Goal: Transaction & Acquisition: Purchase product/service

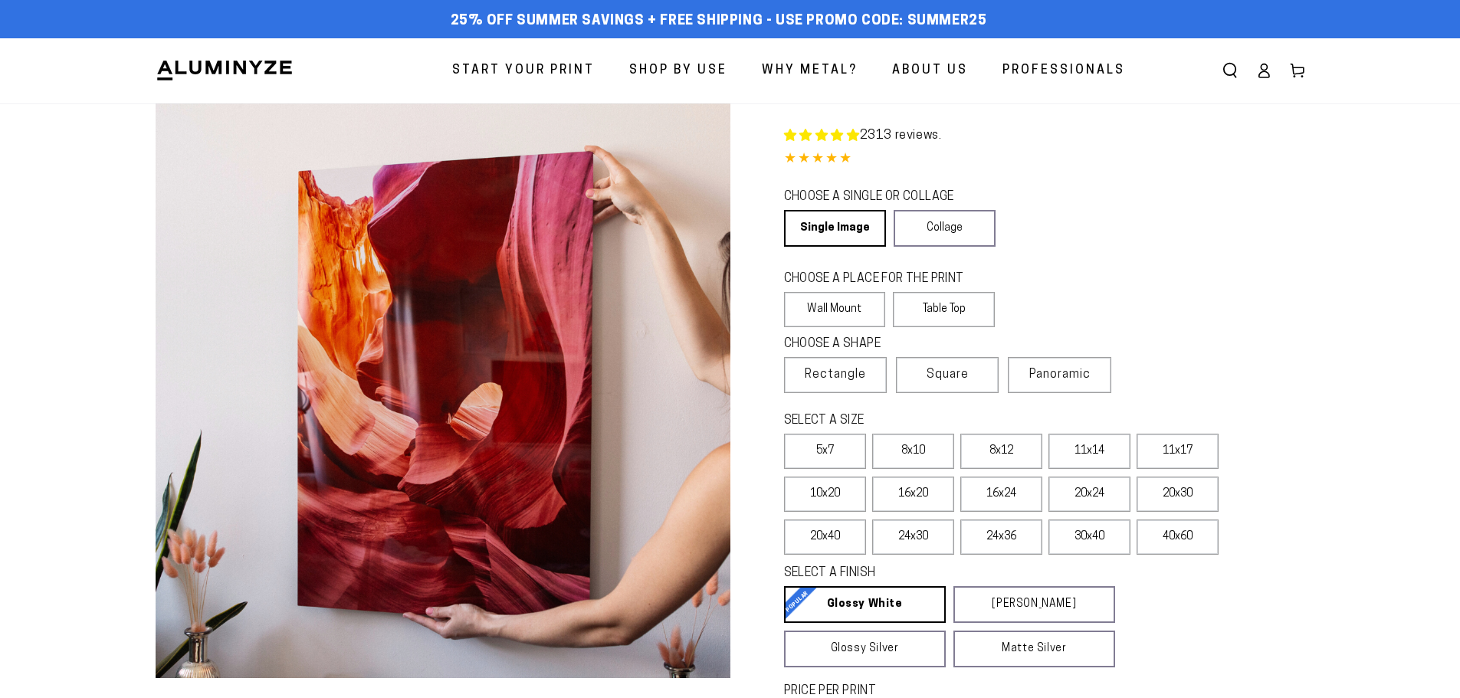
select select "**********"
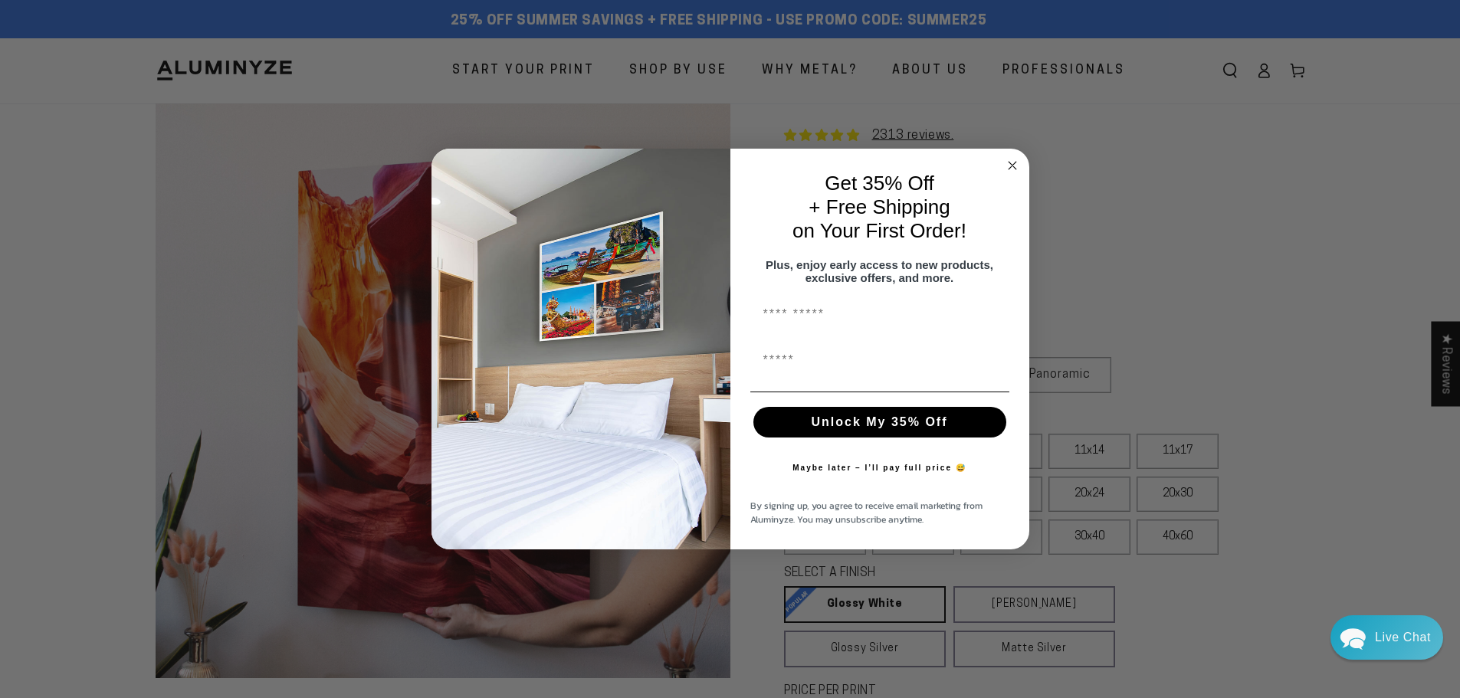
click at [1011, 163] on circle "Close dialog" at bounding box center [1012, 165] width 18 height 18
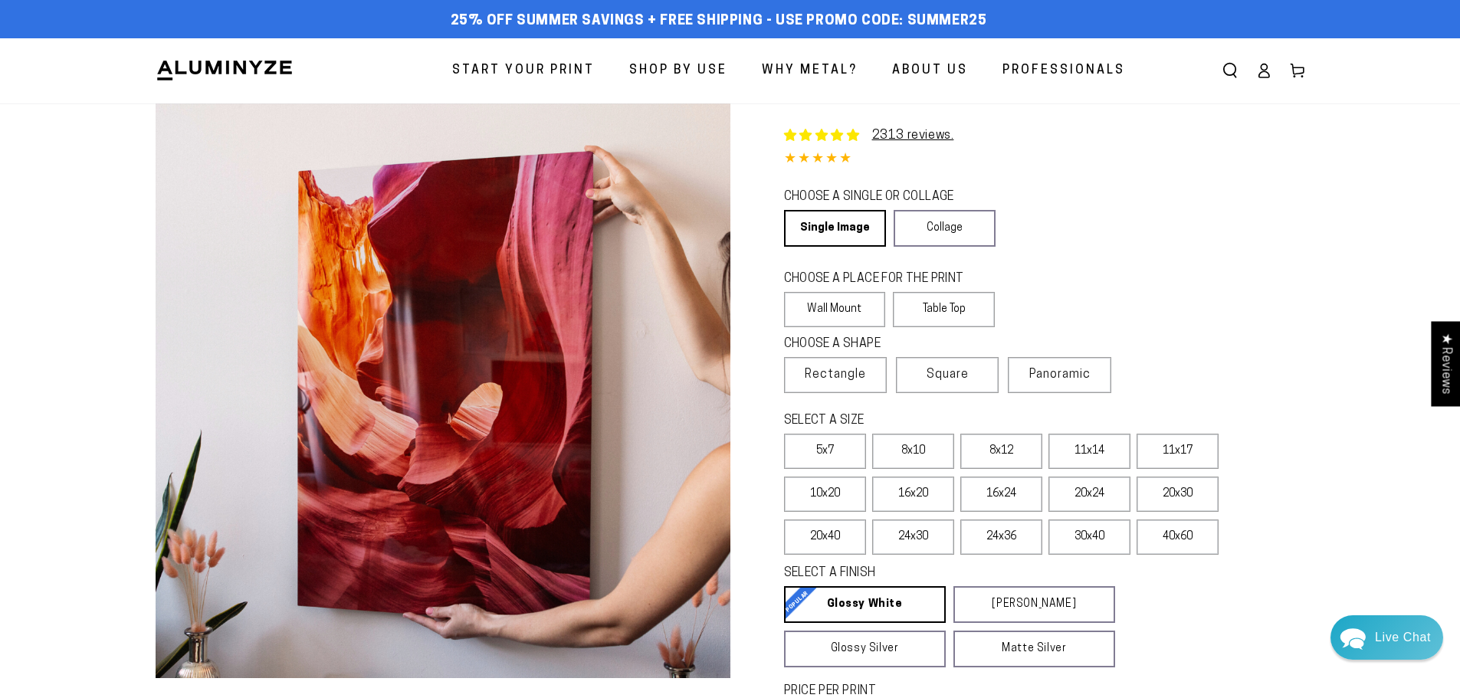
click at [1267, 71] on icon at bounding box center [1263, 70] width 15 height 15
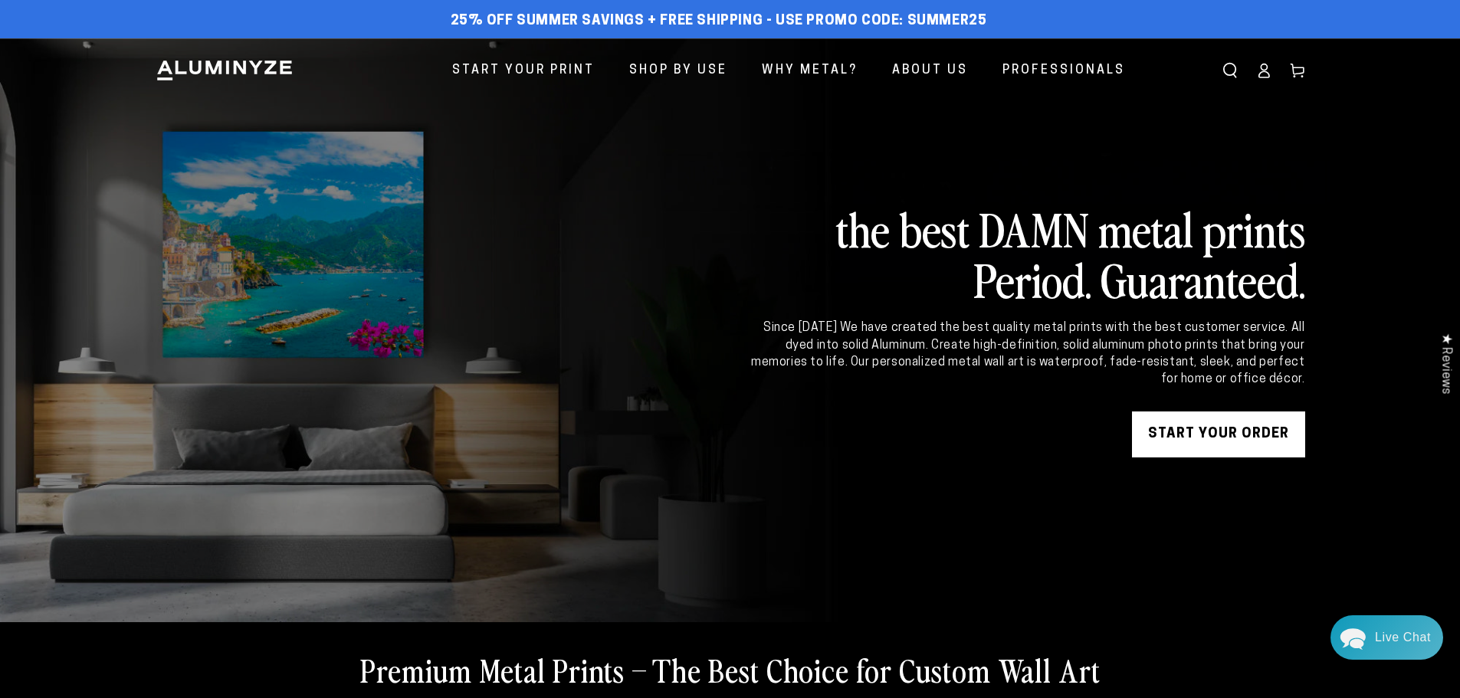
click at [1274, 441] on link "START YOUR Order" at bounding box center [1218, 435] width 173 height 46
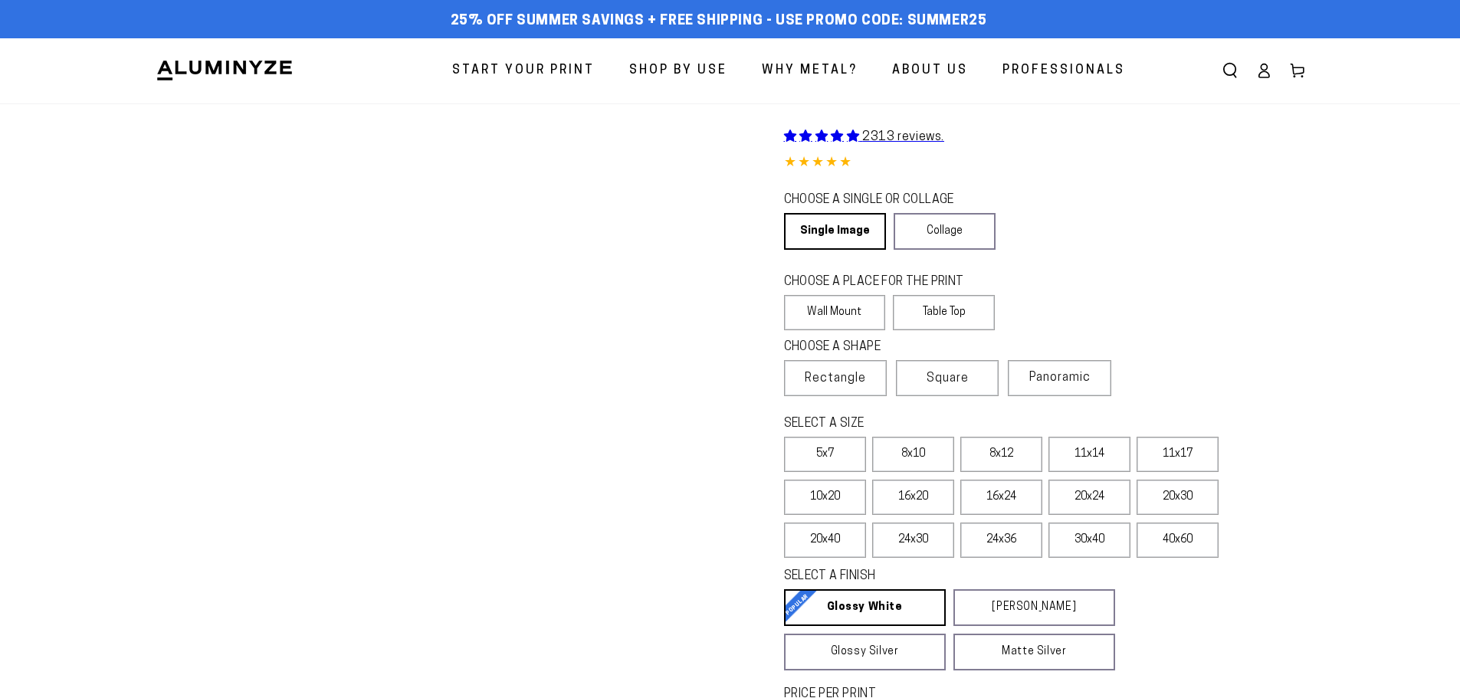
select select "**********"
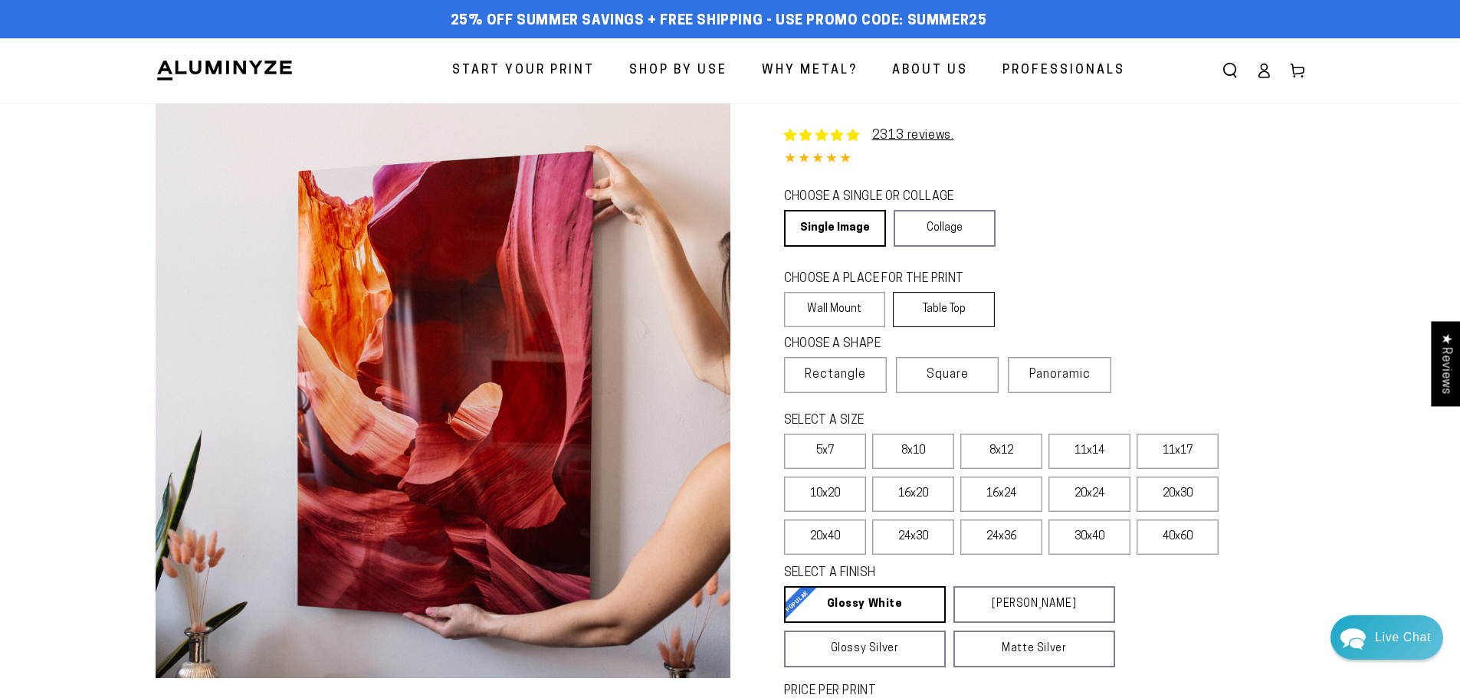
click at [940, 307] on label "Table Top" at bounding box center [944, 309] width 102 height 35
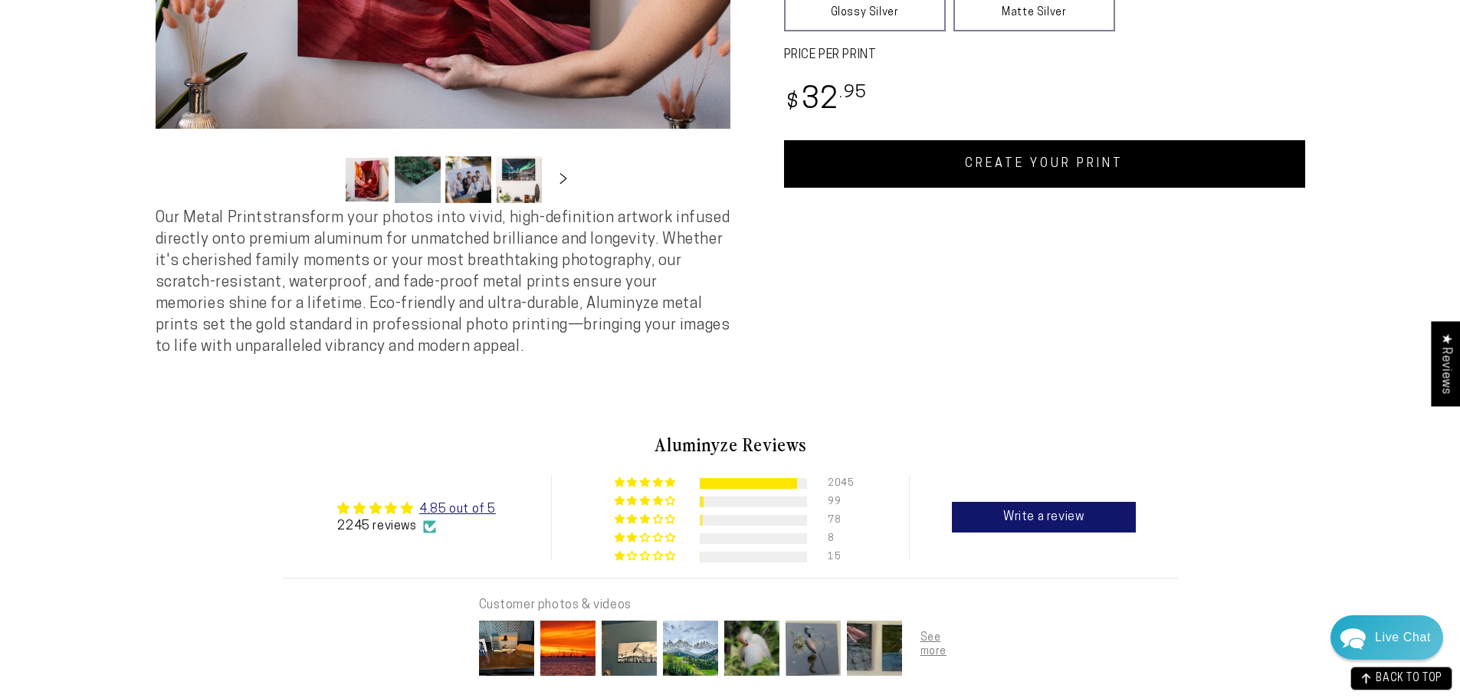
scroll to position [230, 0]
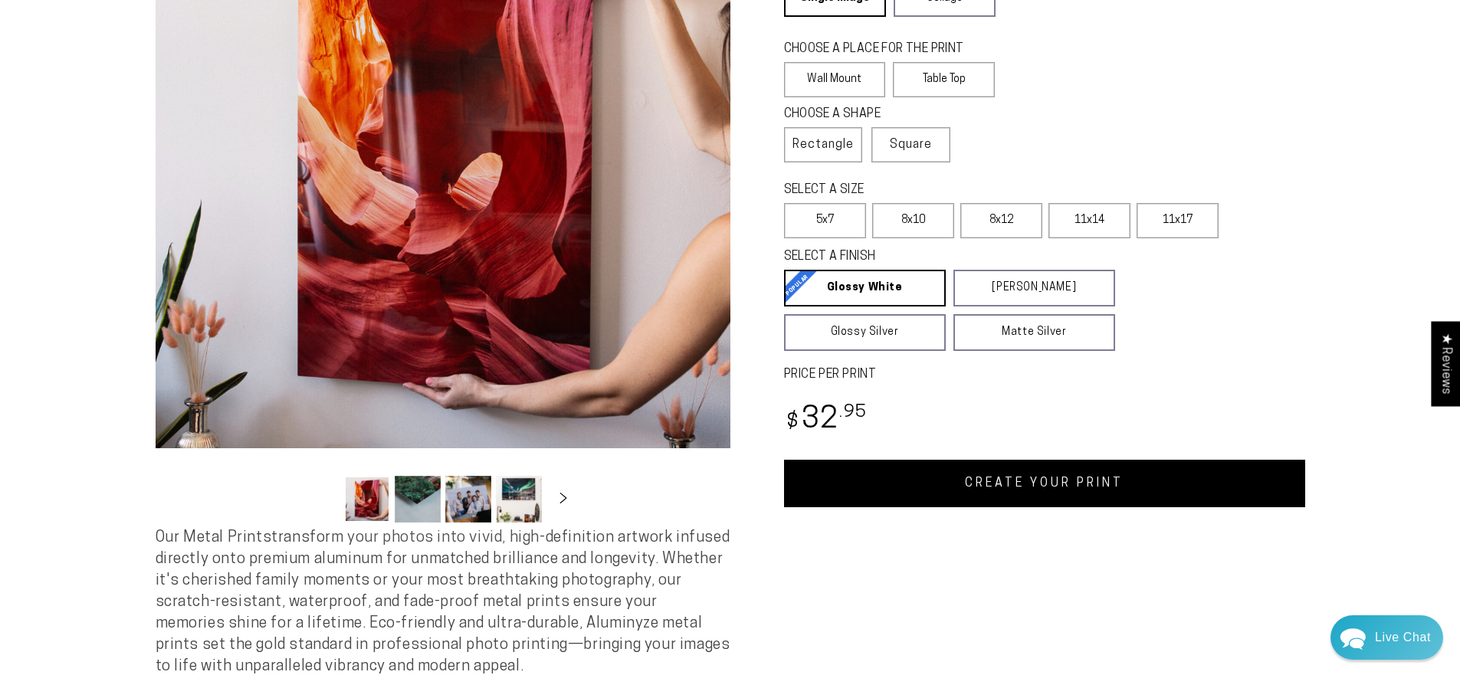
click at [928, 482] on link "CREATE YOUR PRINT" at bounding box center [1044, 484] width 521 height 48
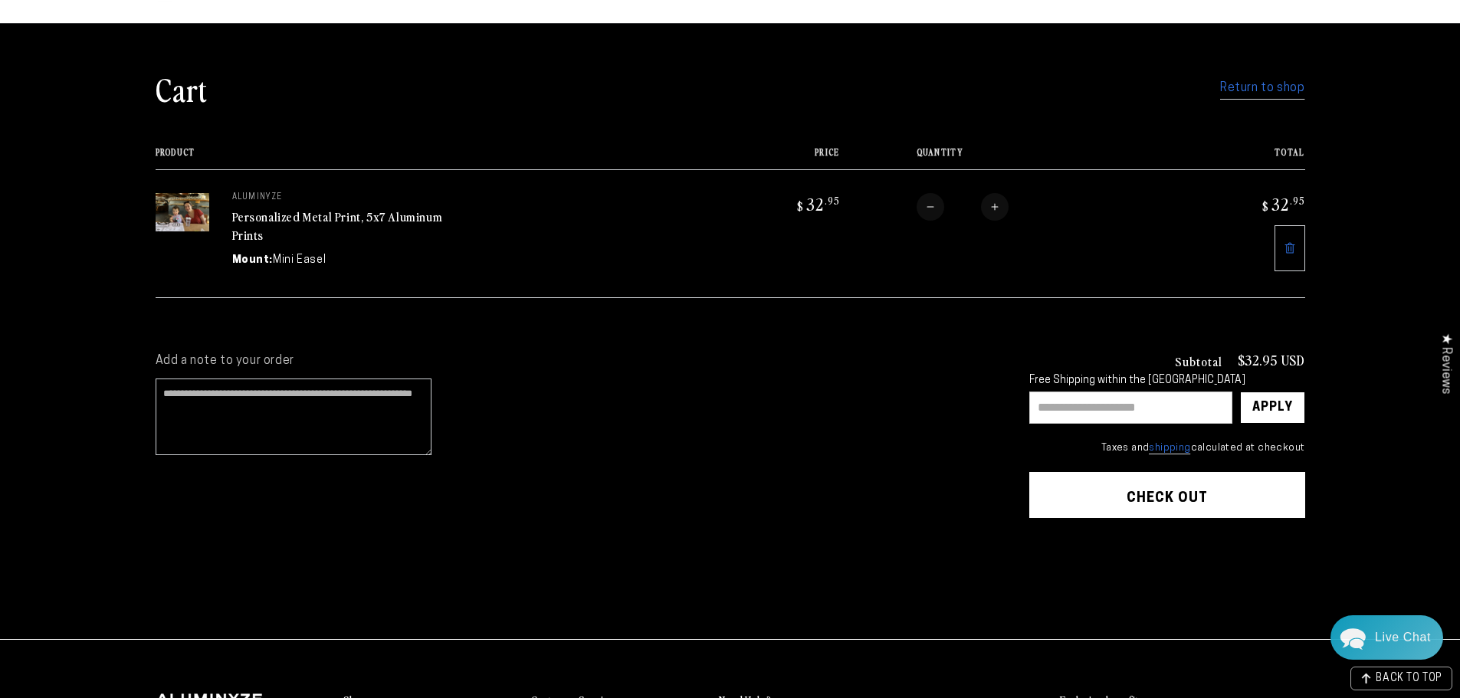
scroll to position [77, 0]
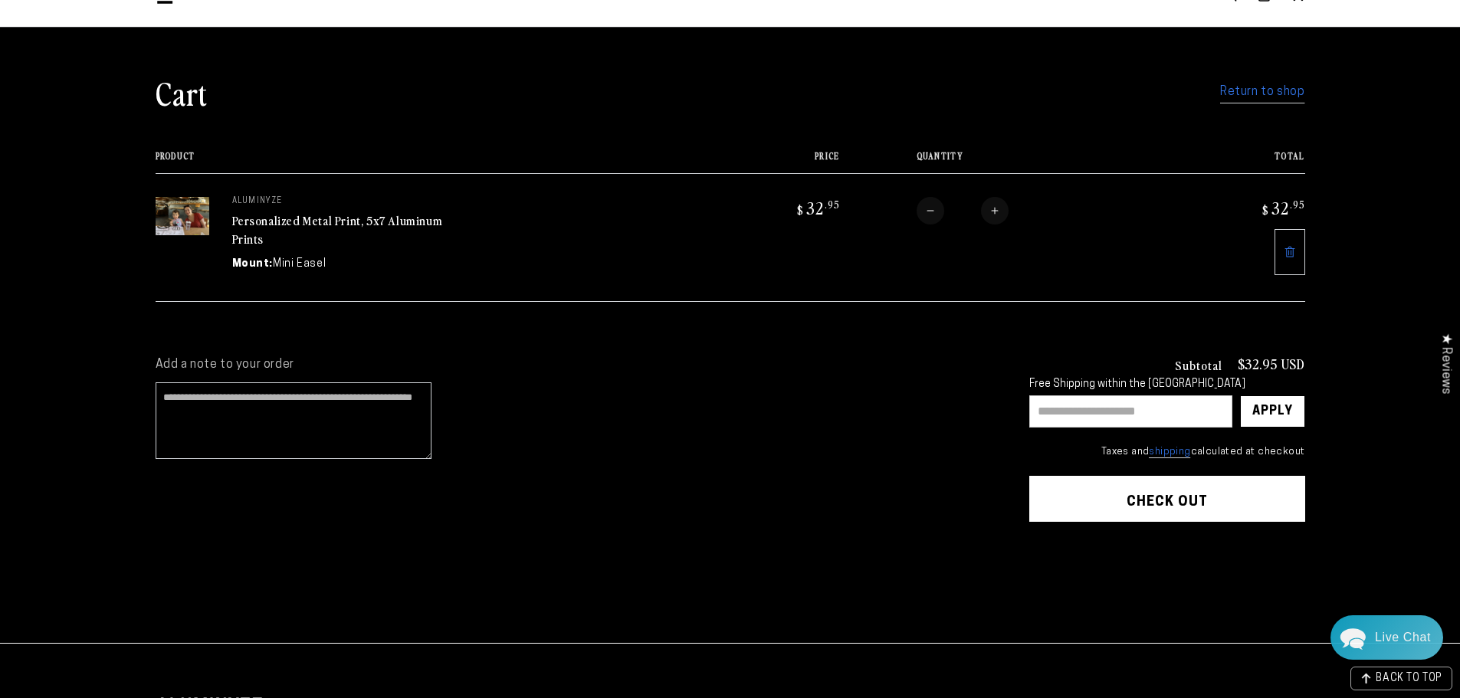
click at [1286, 88] on link "Return to shop" at bounding box center [1262, 92] width 84 height 22
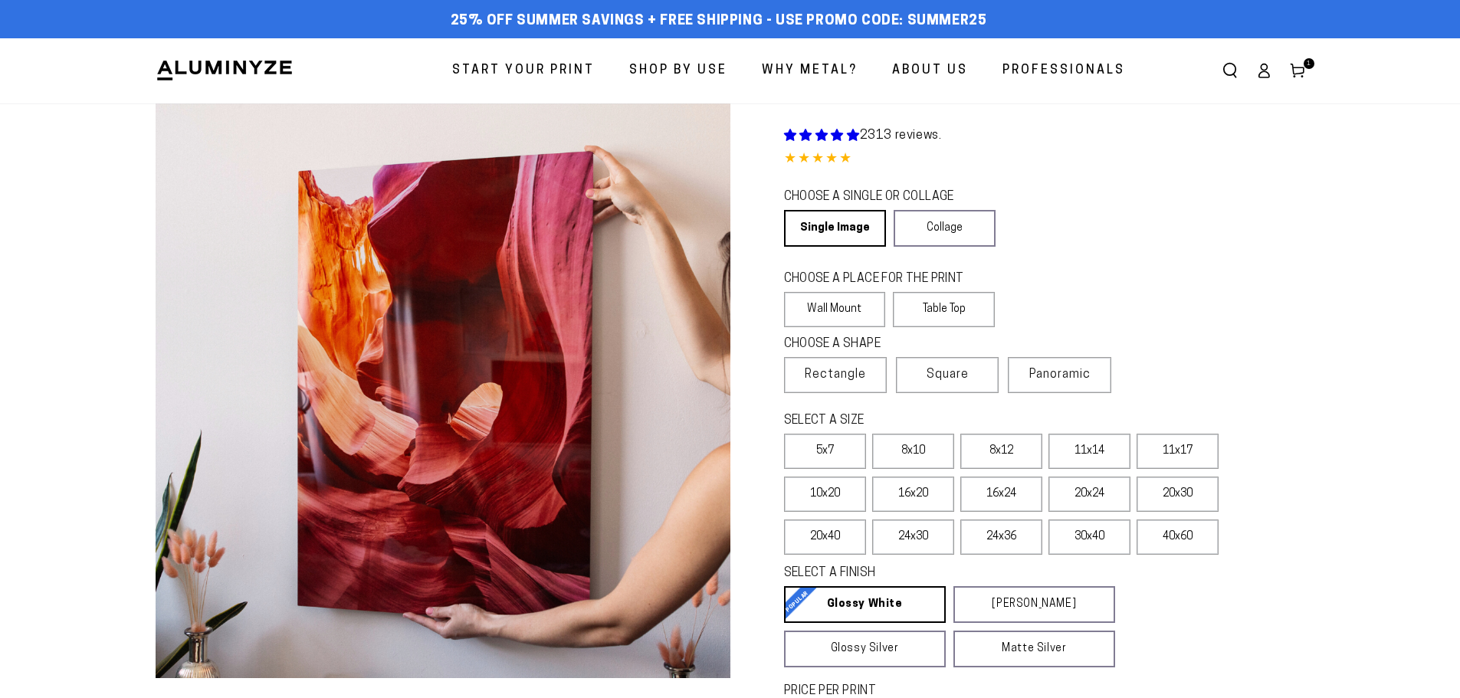
select select "**********"
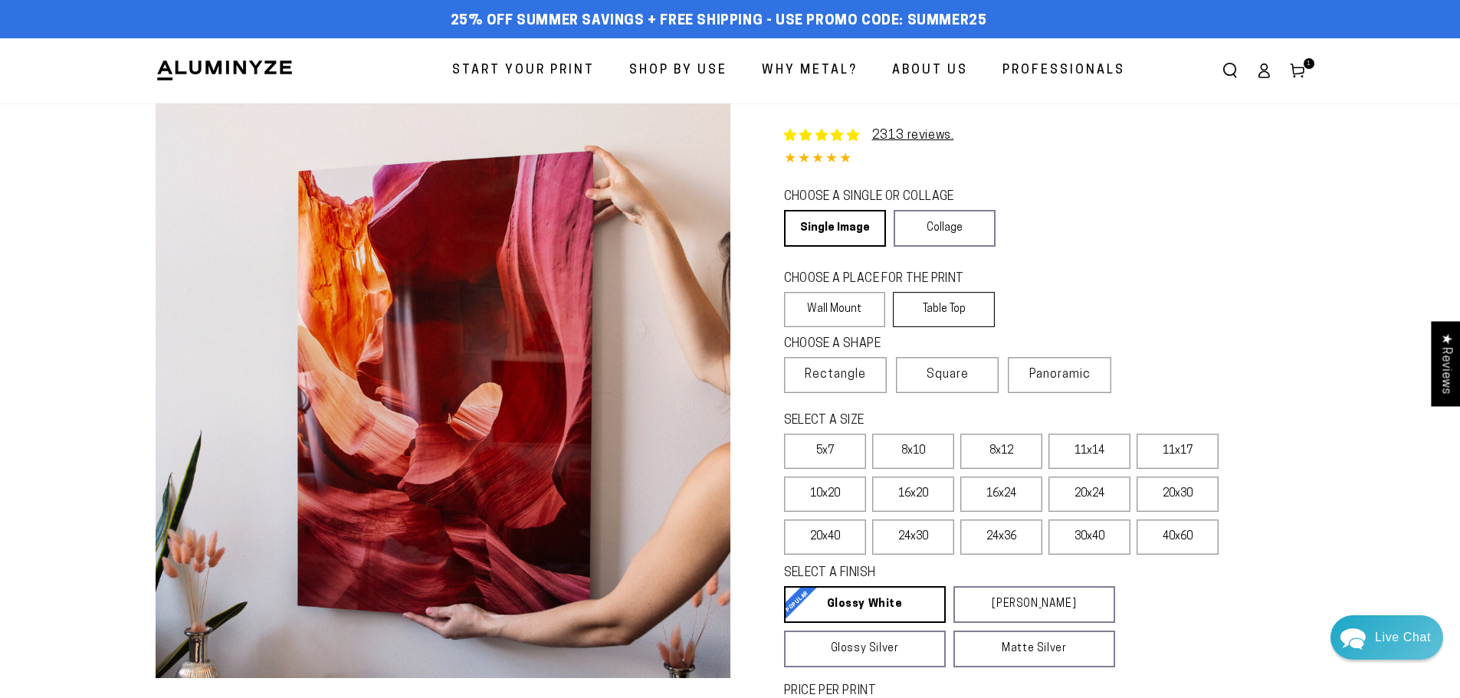
click at [930, 306] on label "Table Top" at bounding box center [944, 309] width 102 height 35
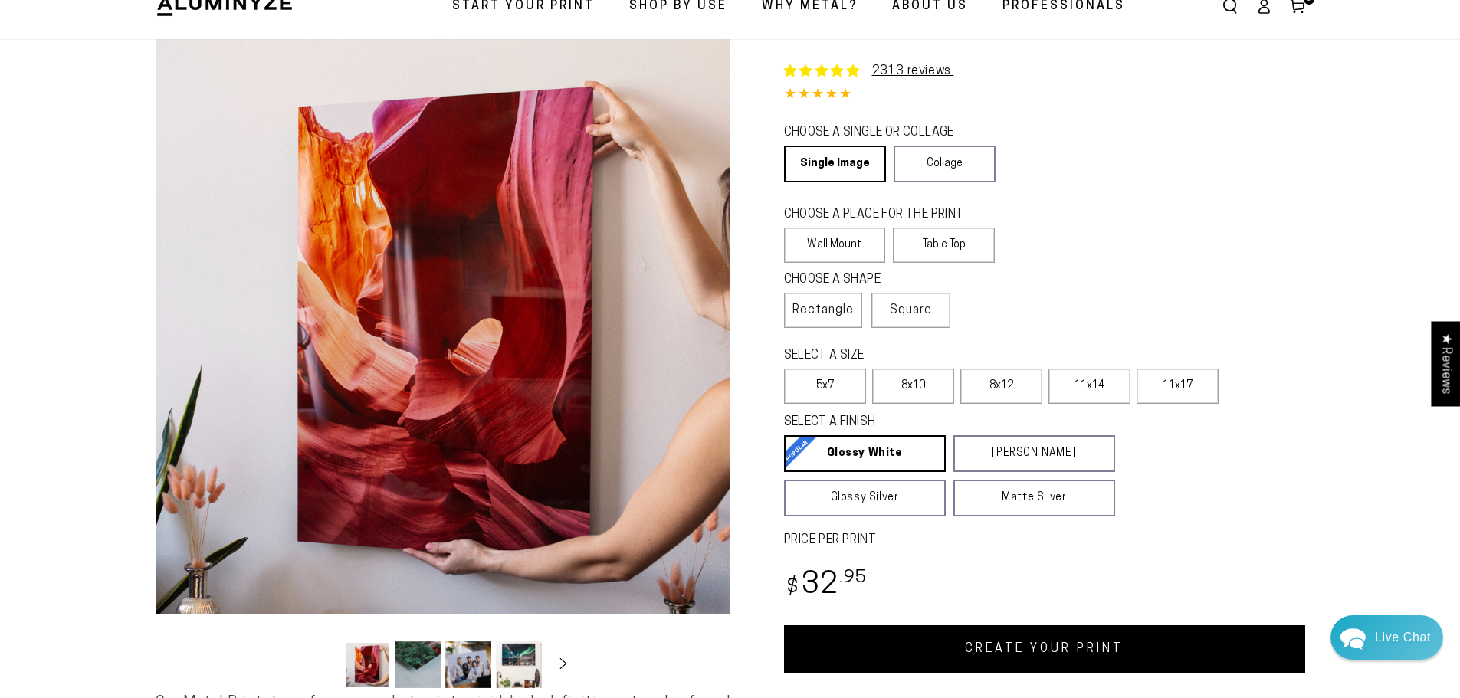
scroll to position [153, 0]
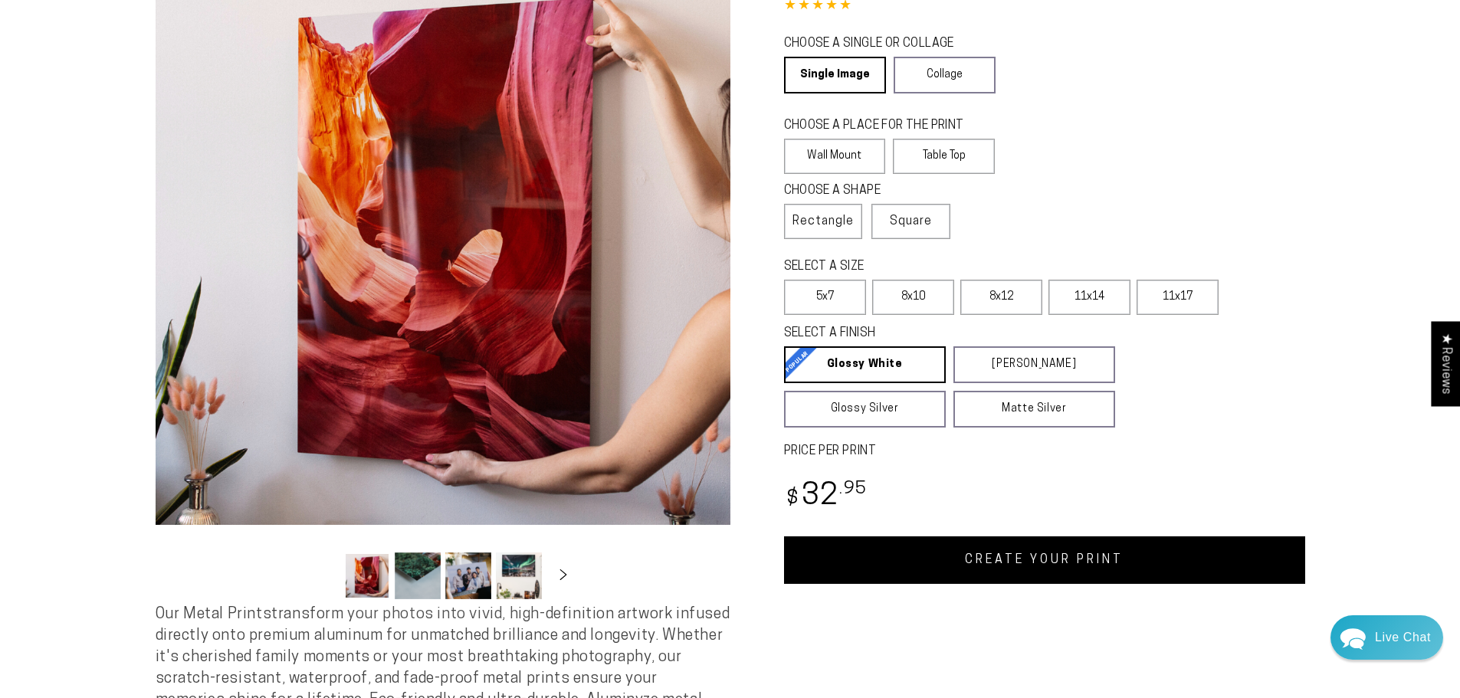
click at [1098, 557] on link "CREATE YOUR PRINT" at bounding box center [1044, 561] width 521 height 48
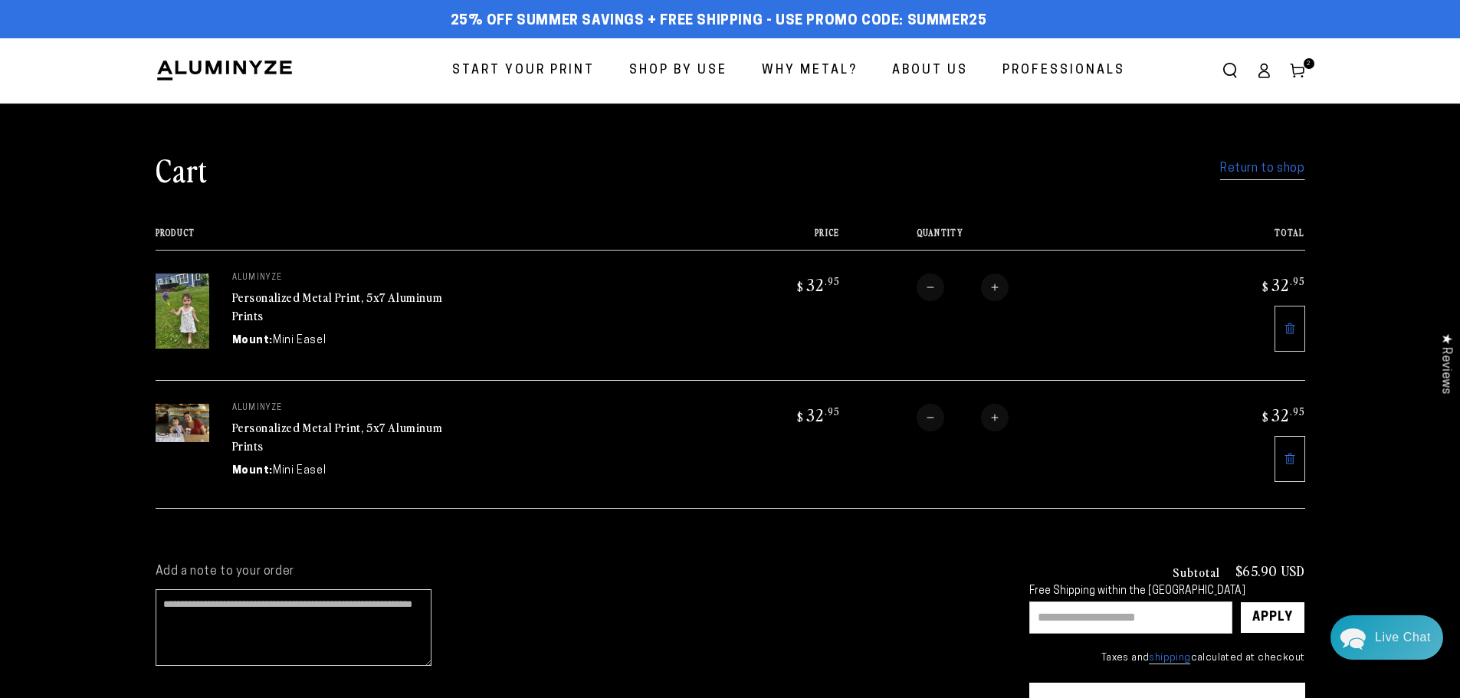
click at [1279, 172] on link "Return to shop" at bounding box center [1262, 169] width 84 height 22
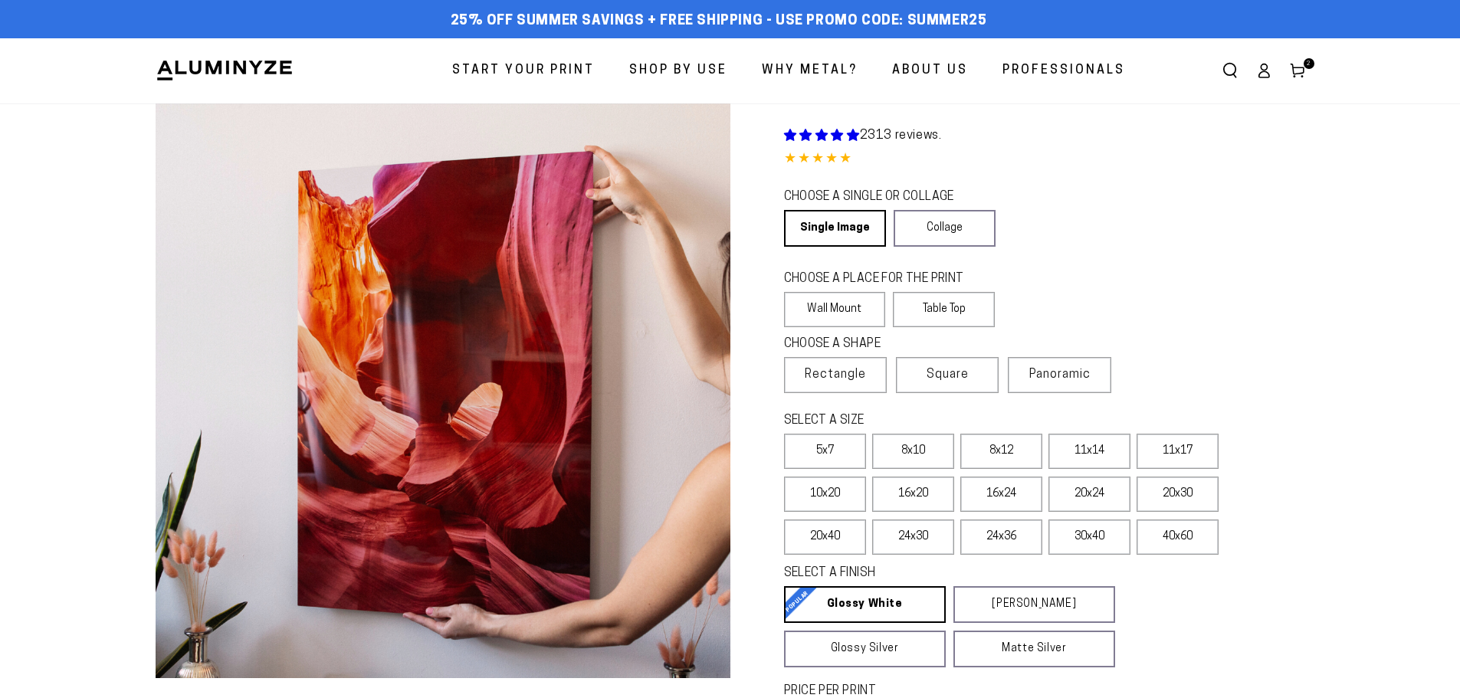
select select "**********"
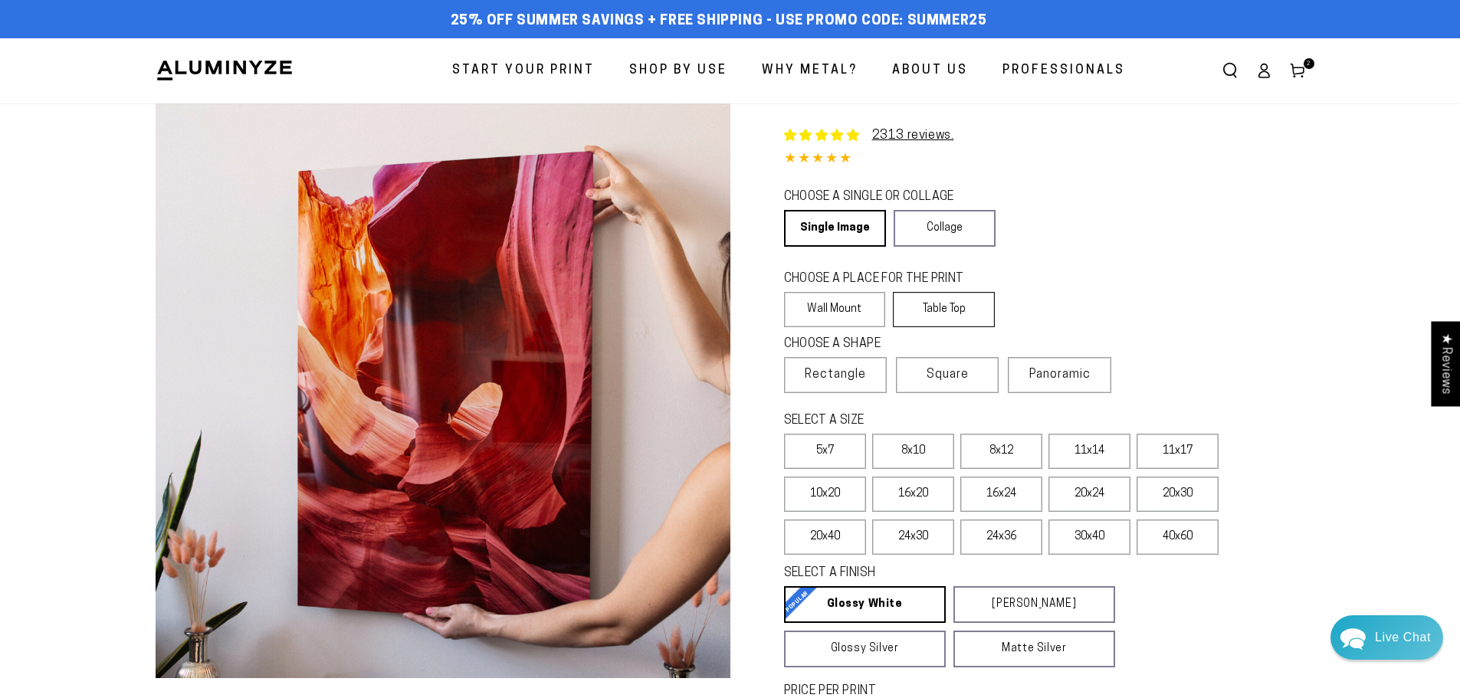
click at [936, 308] on label "Table Top" at bounding box center [944, 309] width 102 height 35
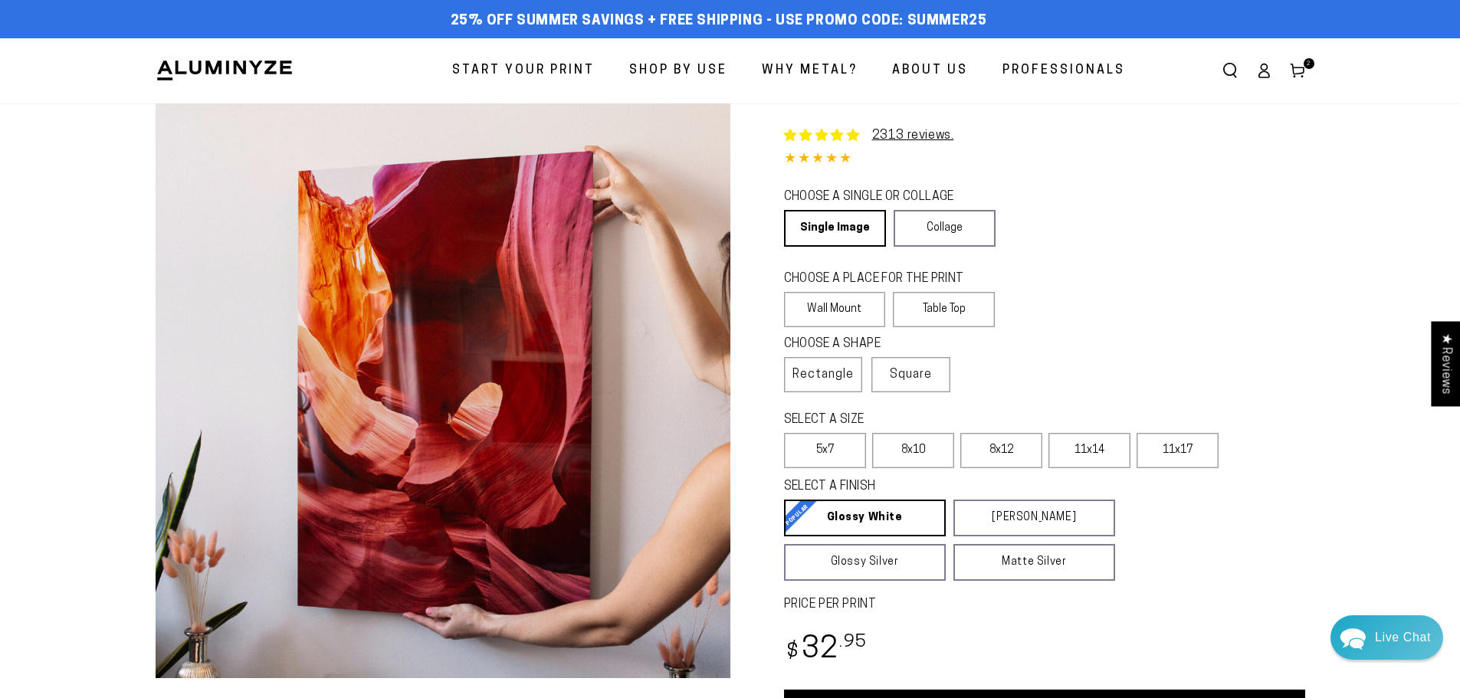
scroll to position [230, 0]
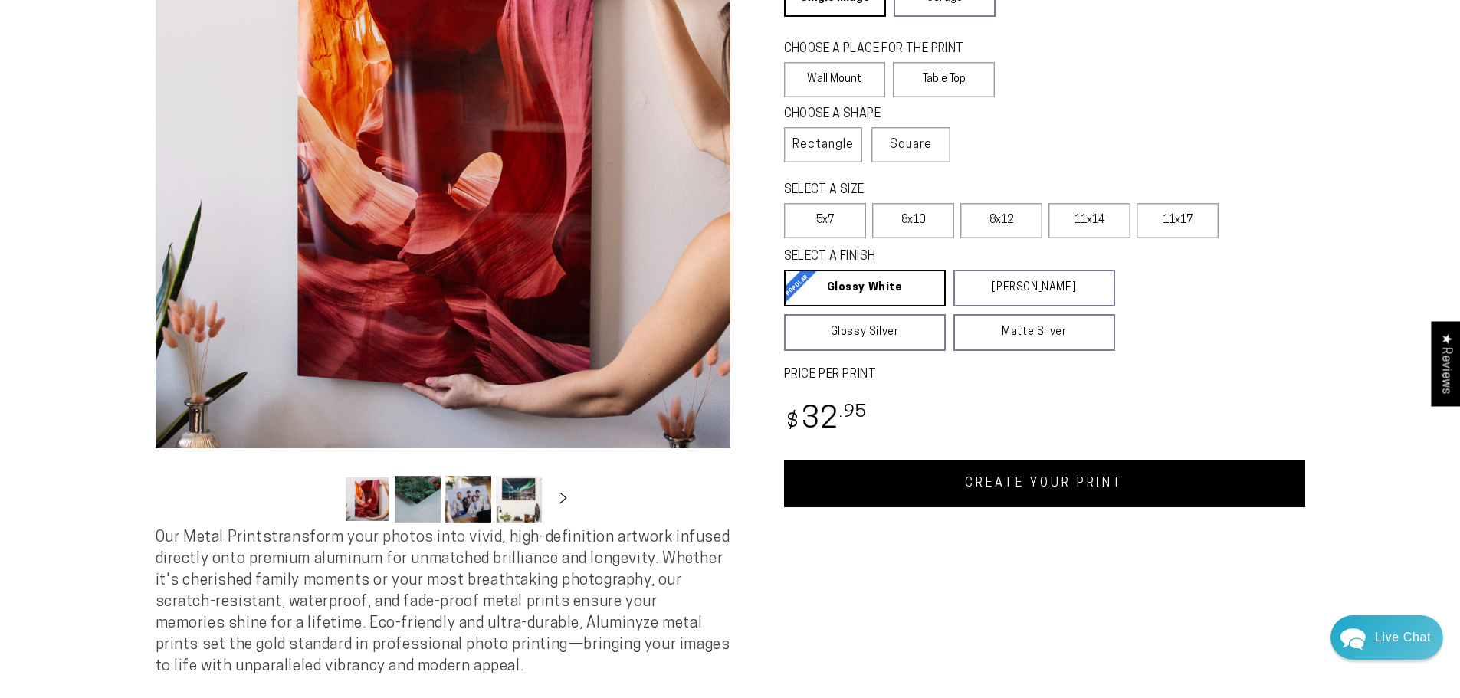
click at [990, 458] on div "Single Product 2313 reviews. 4.85 / 5.0 (2245) 2245 total reviews CHOOSE A SING…" at bounding box center [1018, 191] width 575 height 634
click at [992, 489] on link "CREATE YOUR PRINT" at bounding box center [1044, 484] width 521 height 48
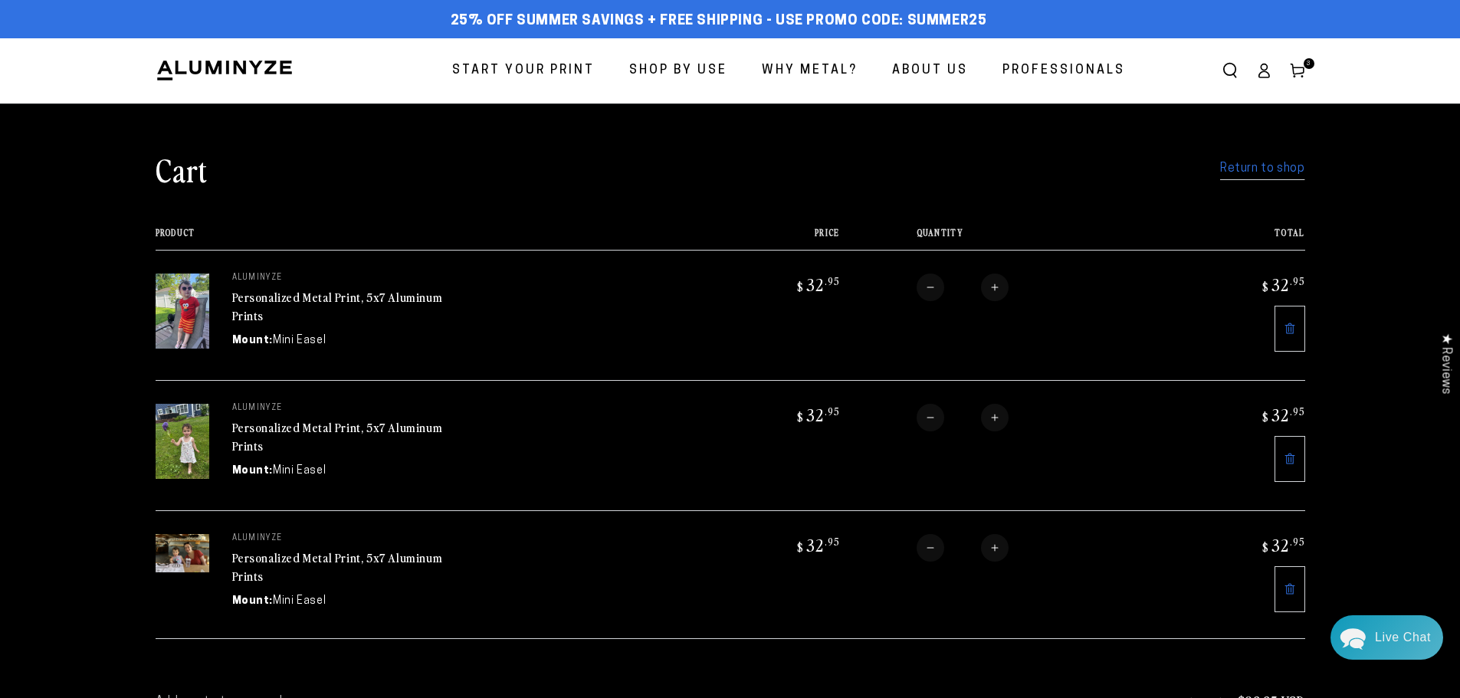
click at [1277, 168] on link "Return to shop" at bounding box center [1262, 169] width 84 height 22
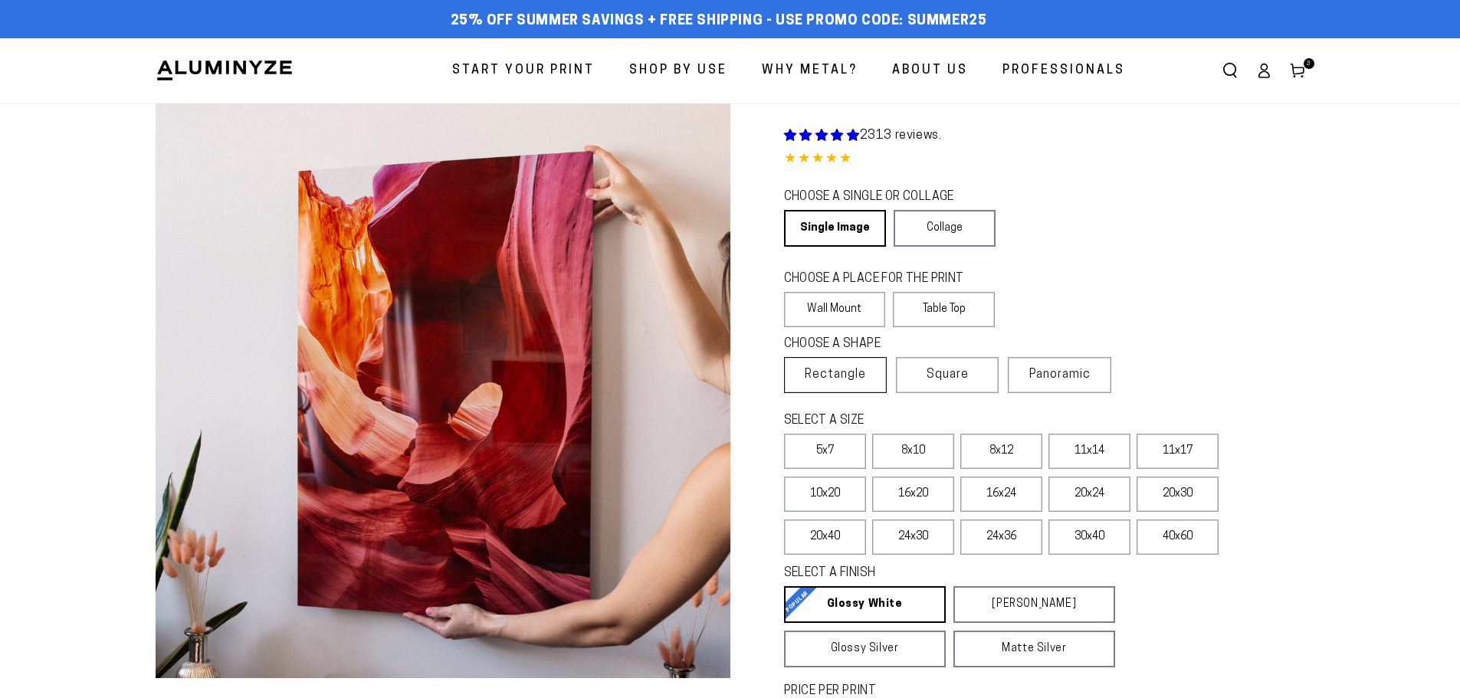
select select "**********"
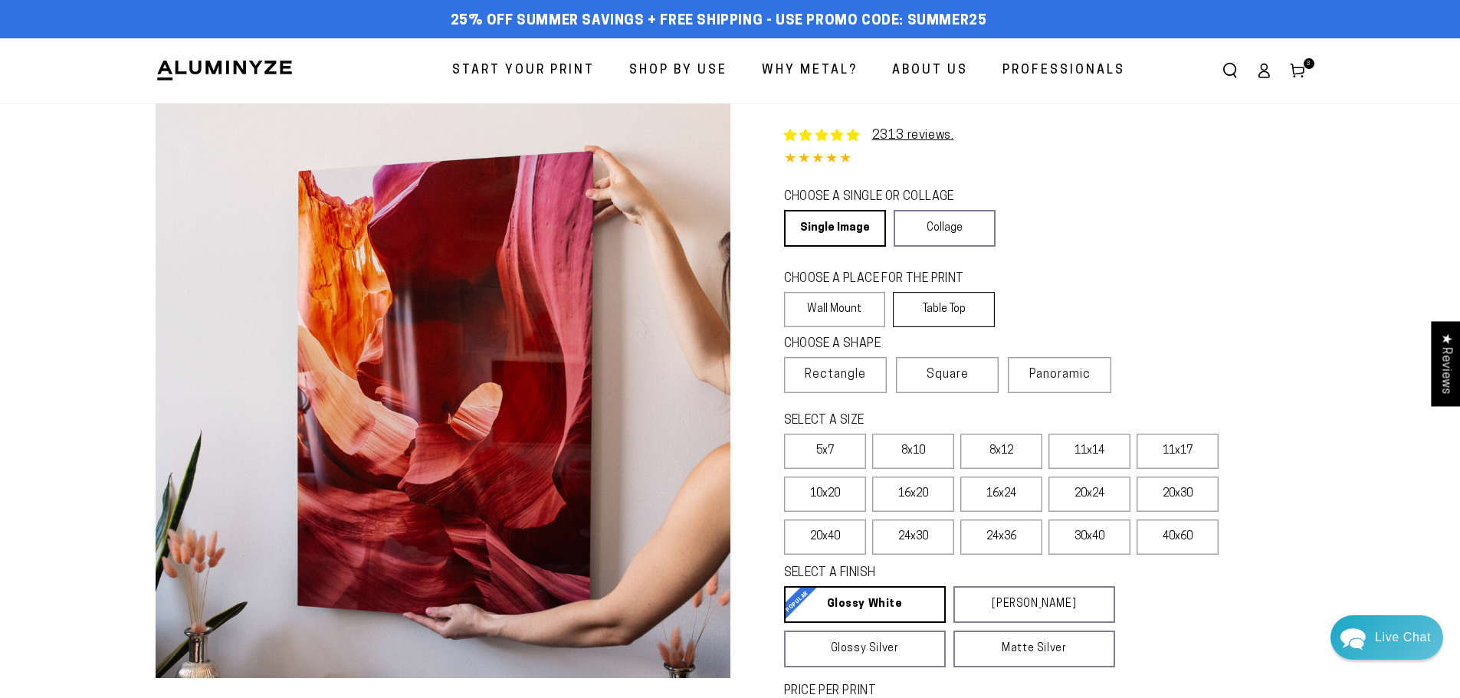
click at [941, 305] on label "Table Top" at bounding box center [944, 309] width 102 height 35
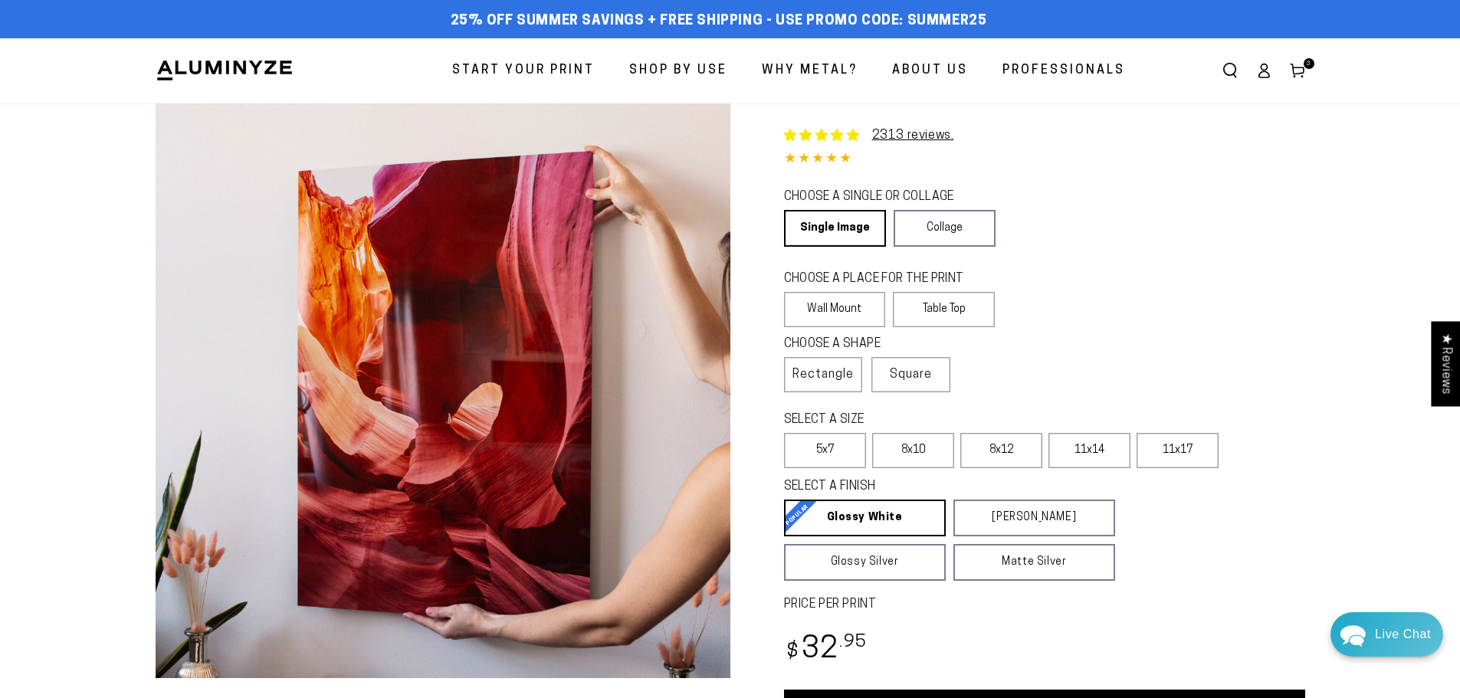
click at [1389, 651] on div "Live Chat" at bounding box center [1403, 635] width 56 height 44
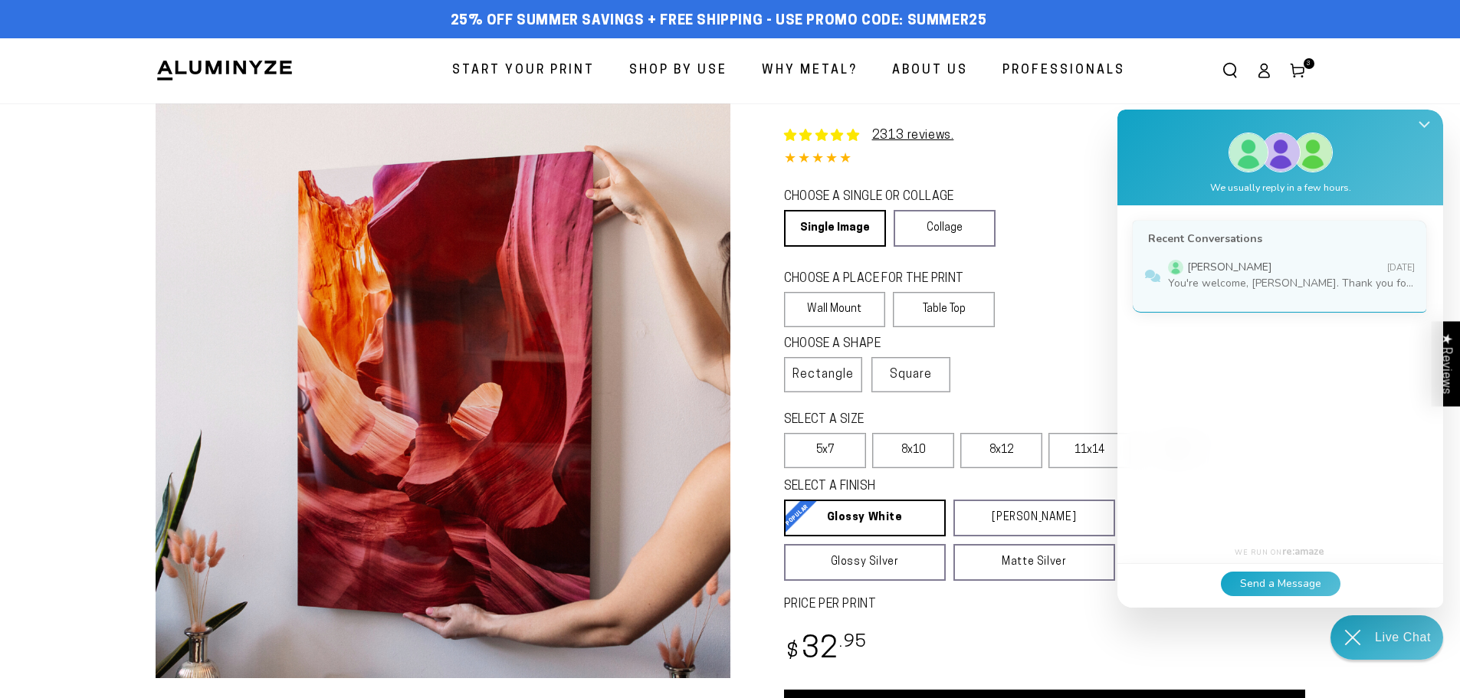
click at [1426, 124] on icon "Close Shoutbox" at bounding box center [1425, 124] width 10 height 5
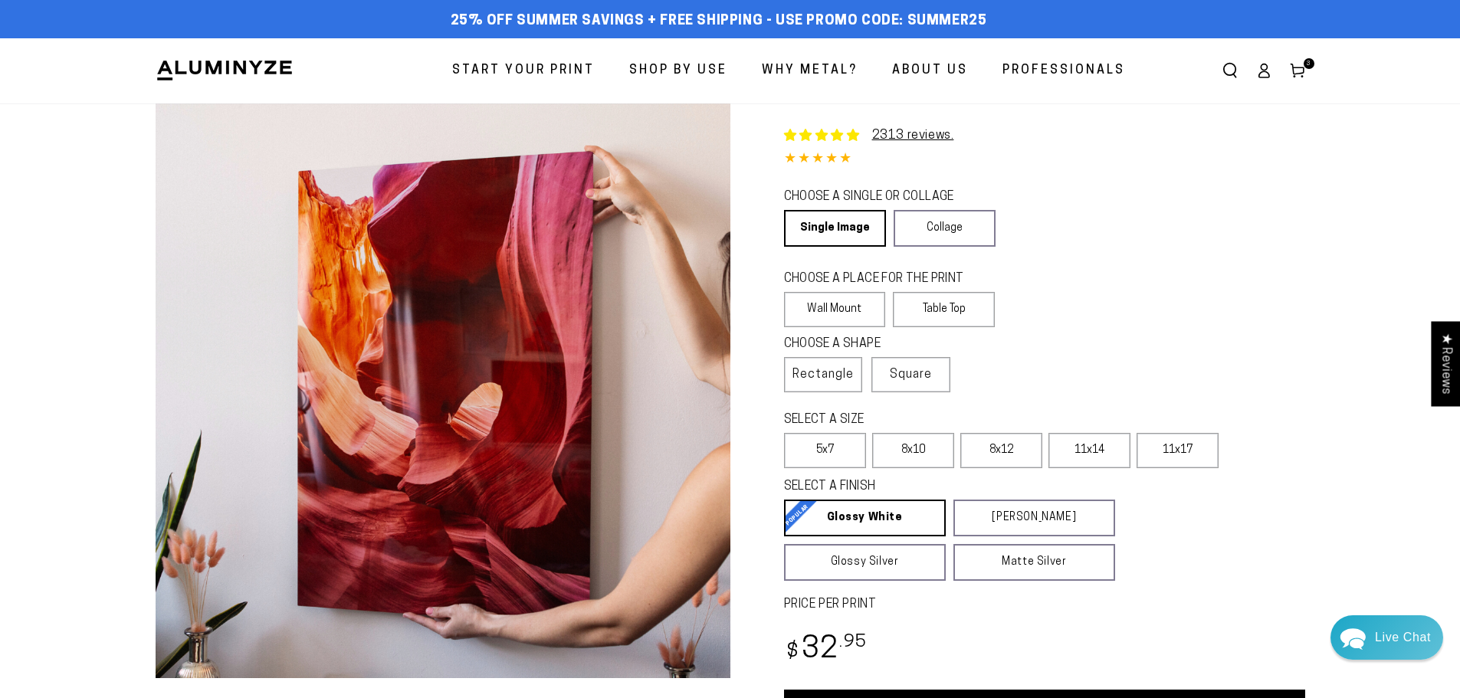
scroll to position [383, 0]
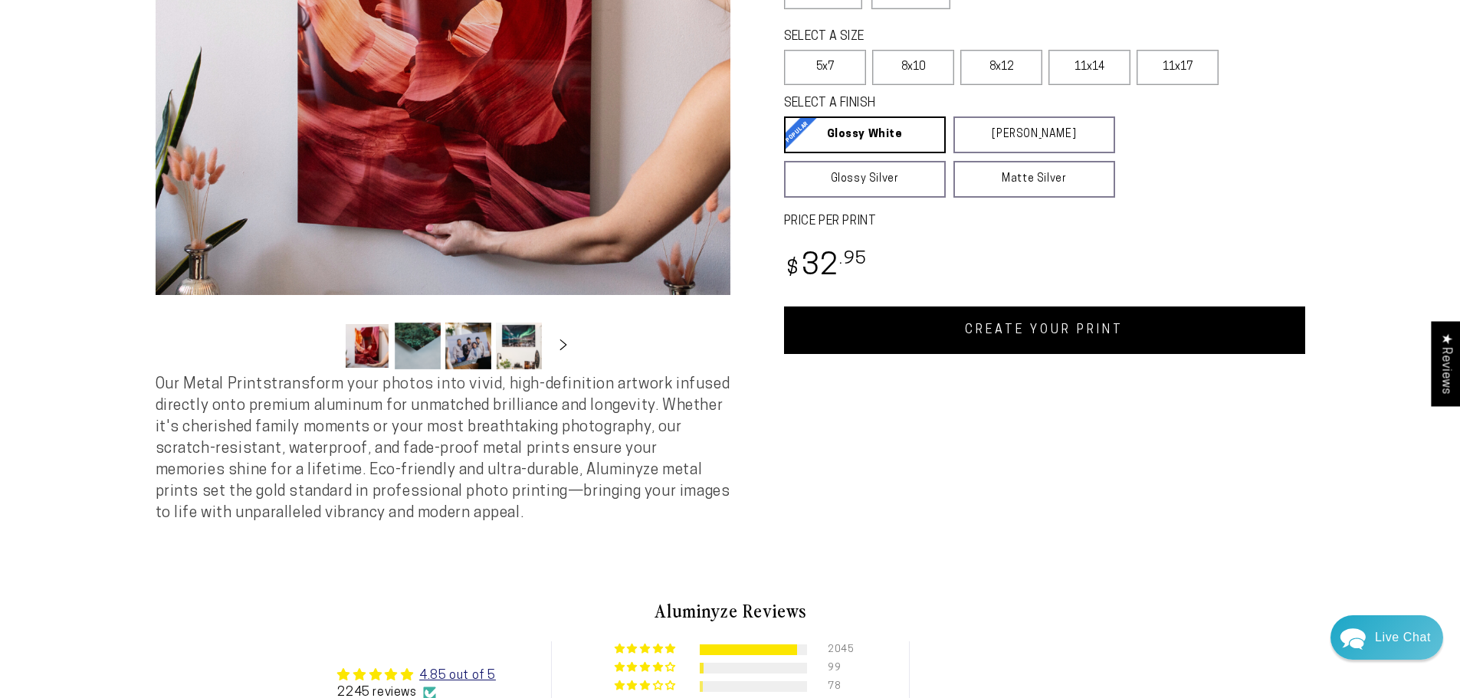
click at [1042, 333] on link "CREATE YOUR PRINT" at bounding box center [1044, 331] width 521 height 48
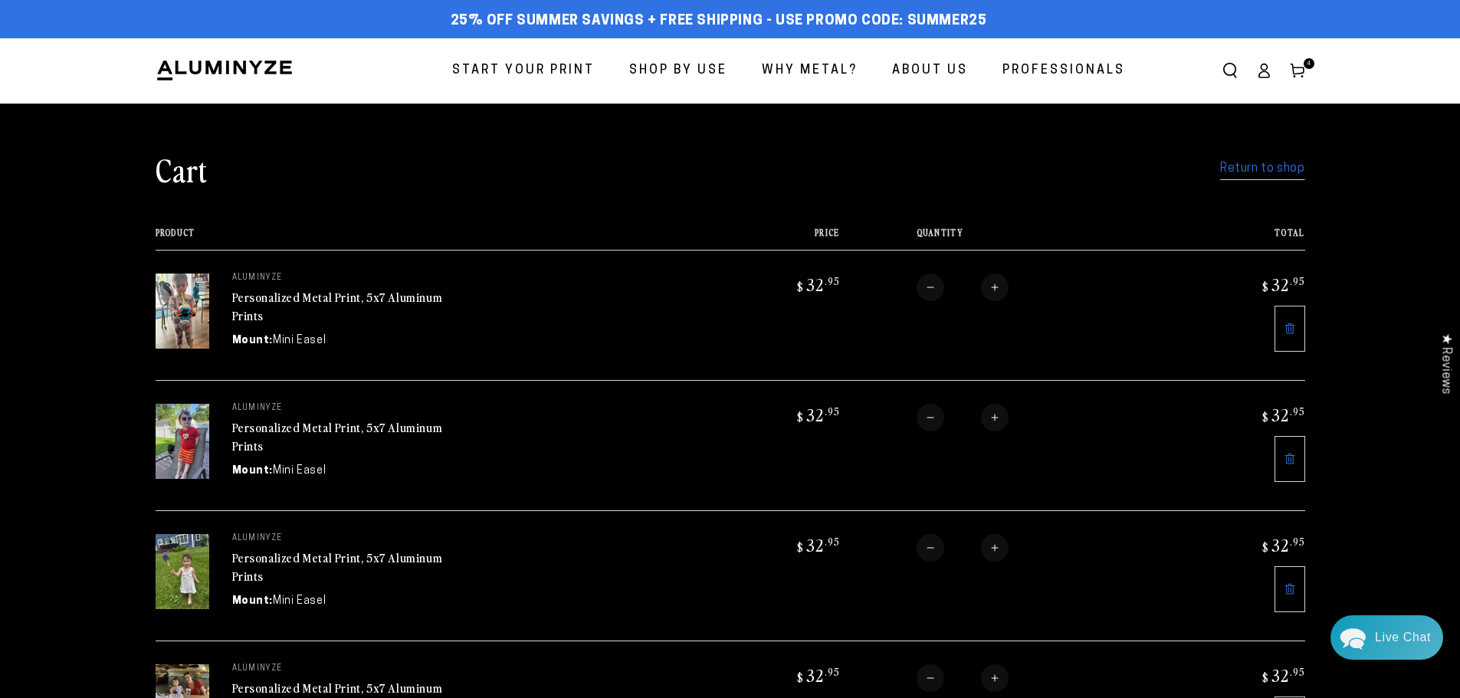
click at [1283, 172] on link "Return to shop" at bounding box center [1262, 169] width 84 height 22
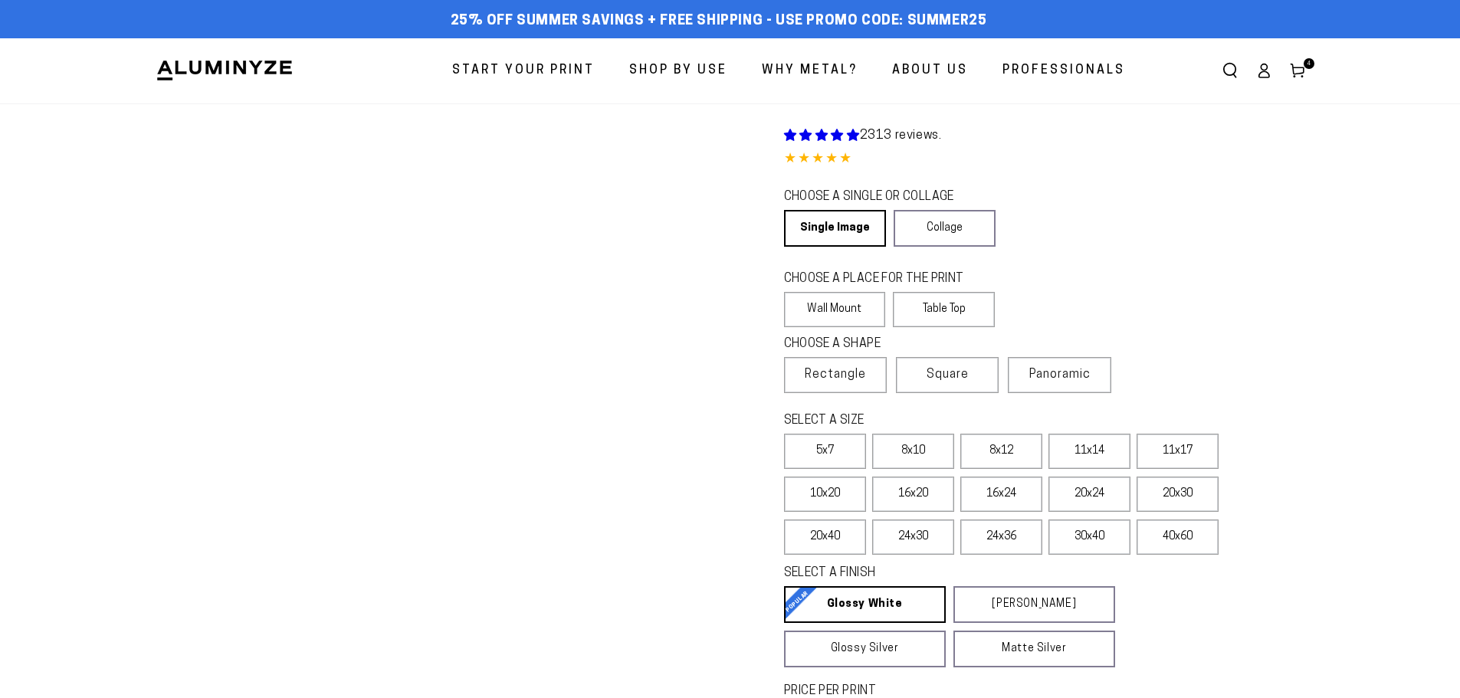
select select "**********"
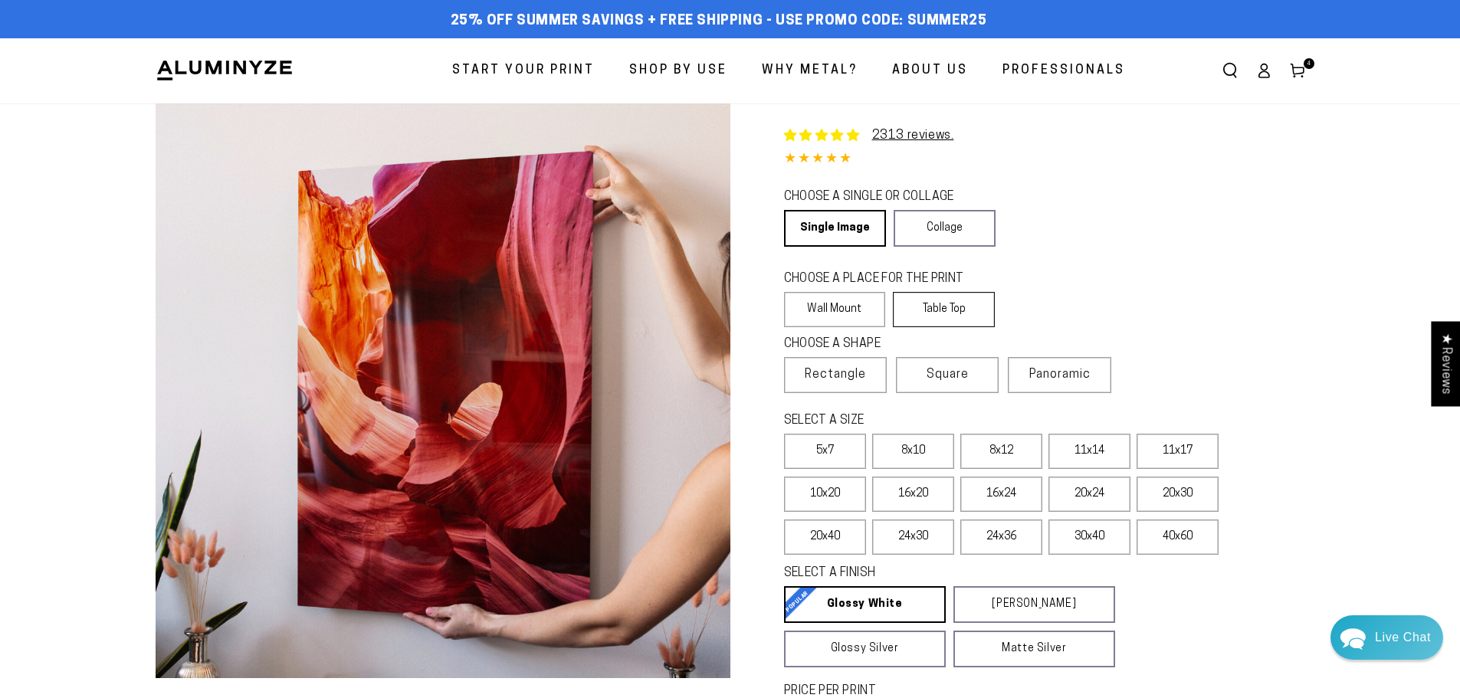
click at [961, 307] on label "Table Top" at bounding box center [944, 309] width 102 height 35
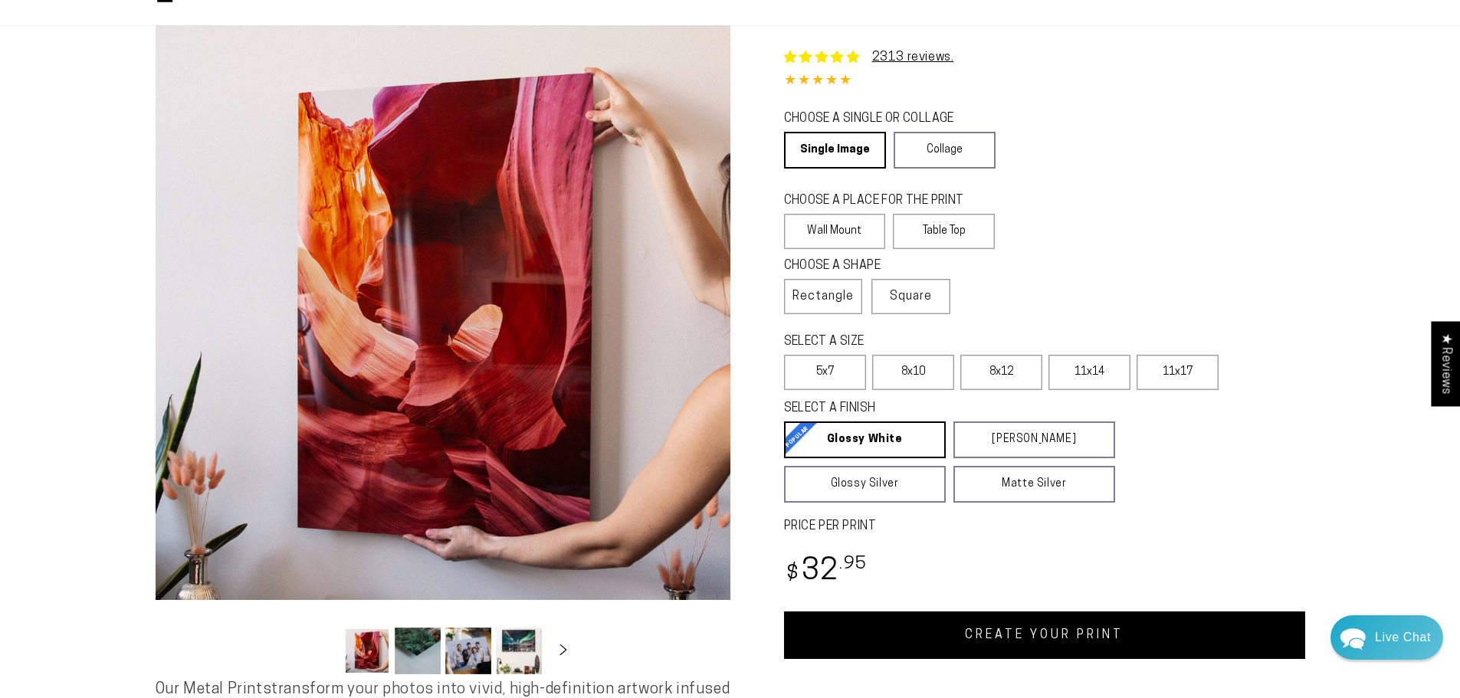
scroll to position [153, 0]
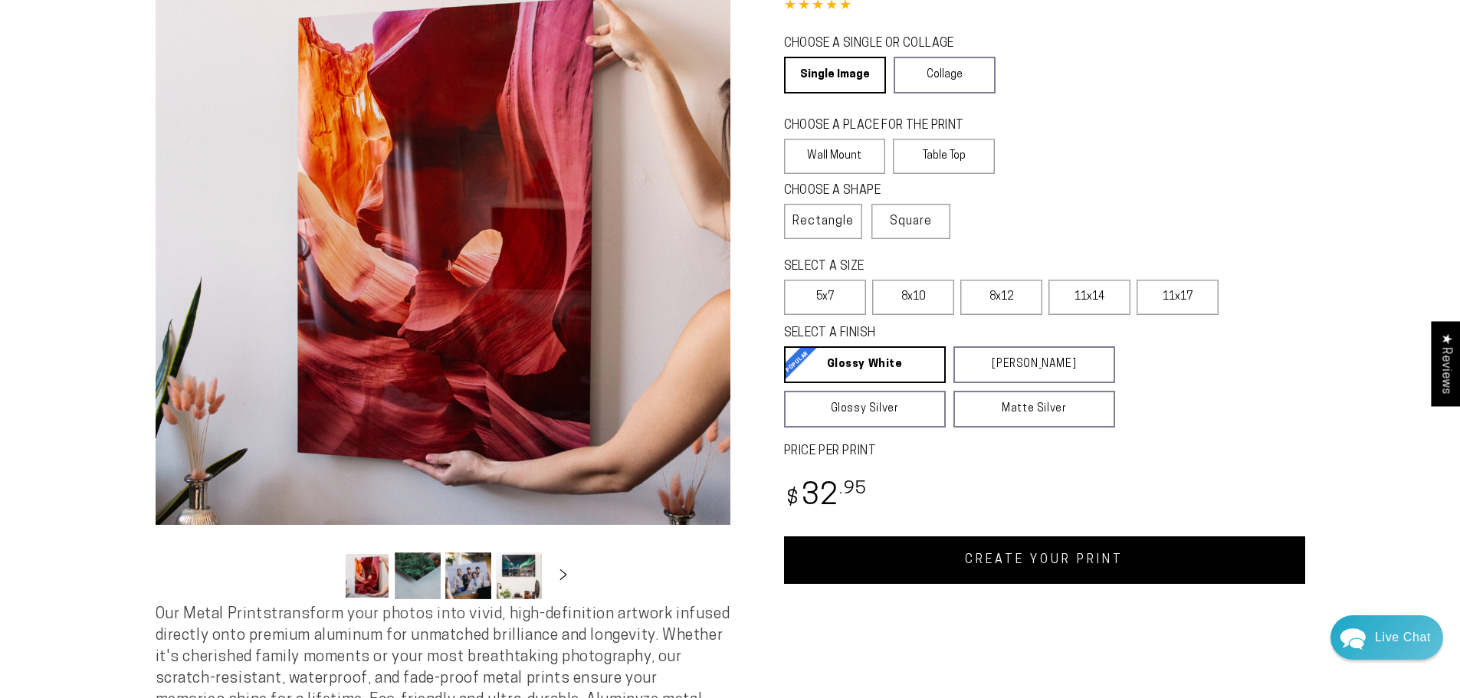
click at [1128, 568] on link "CREATE YOUR PRINT" at bounding box center [1044, 561] width 521 height 48
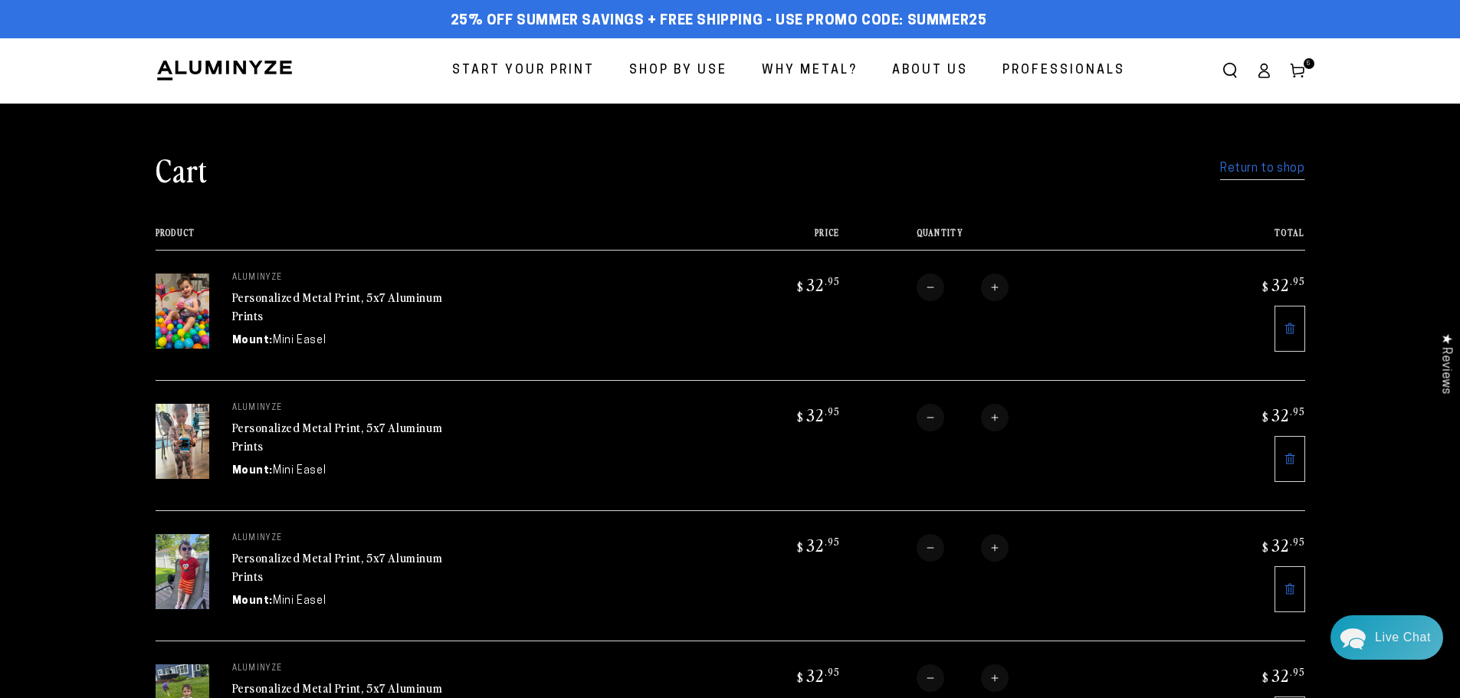
click at [1256, 163] on link "Return to shop" at bounding box center [1262, 169] width 84 height 22
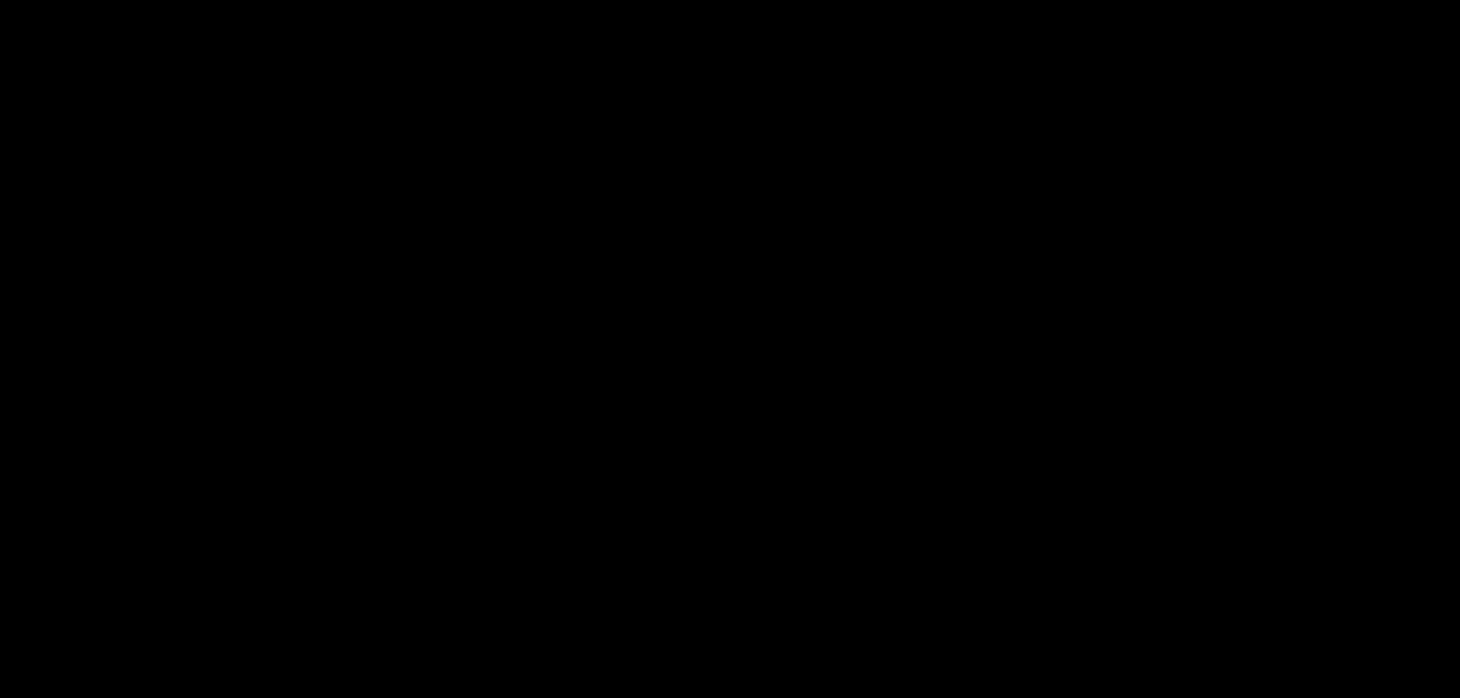
select select "**********"
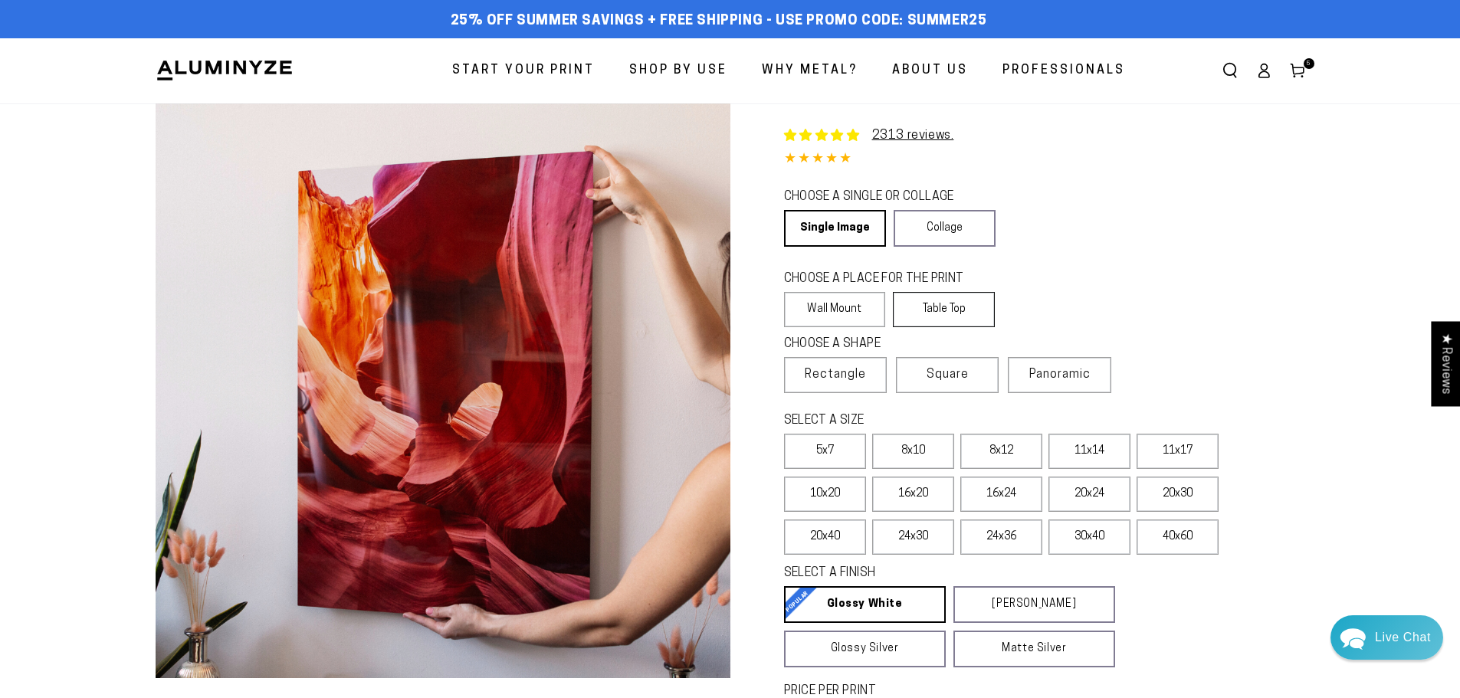
click at [944, 289] on fieldset "CHOOSE A PLACE FOR THE PRINT Learn more Wall Mount Table Top" at bounding box center [948, 299] width 328 height 57
click at [947, 302] on label "Table Top" at bounding box center [944, 309] width 102 height 35
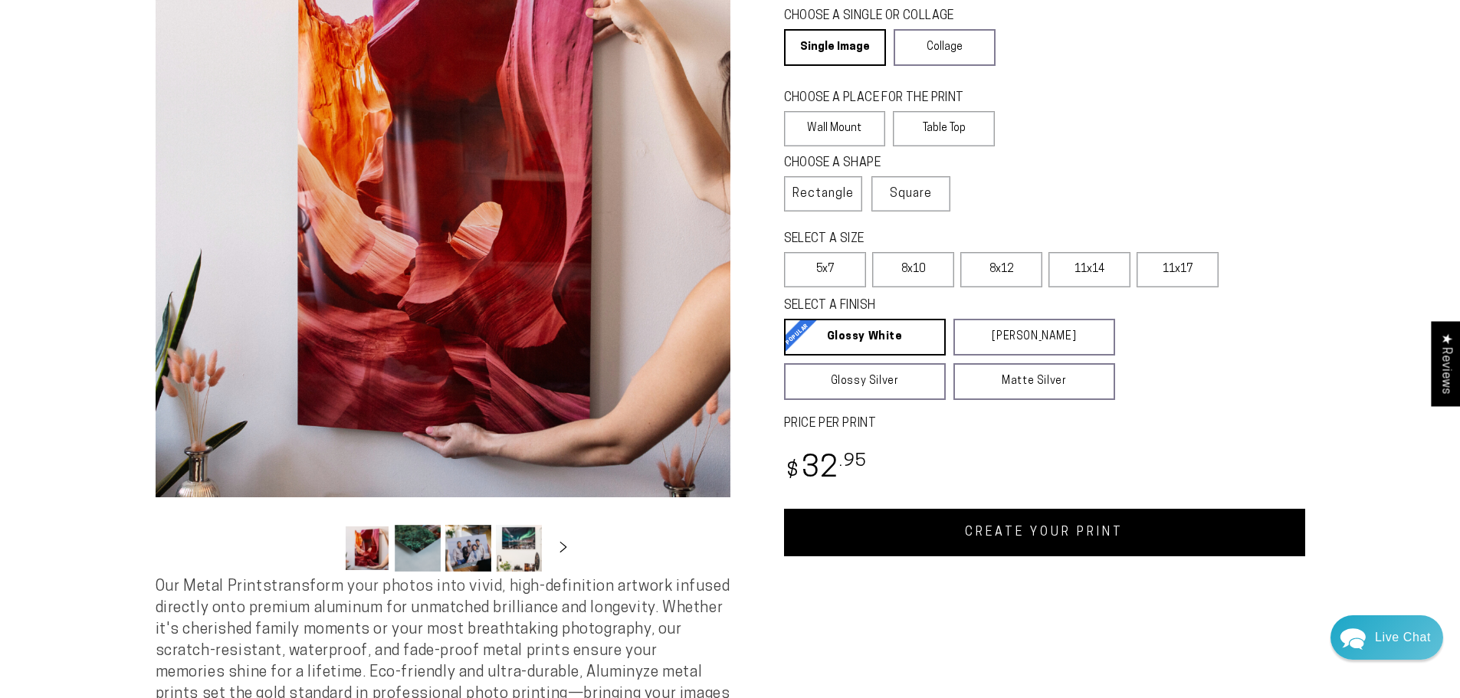
scroll to position [383, 0]
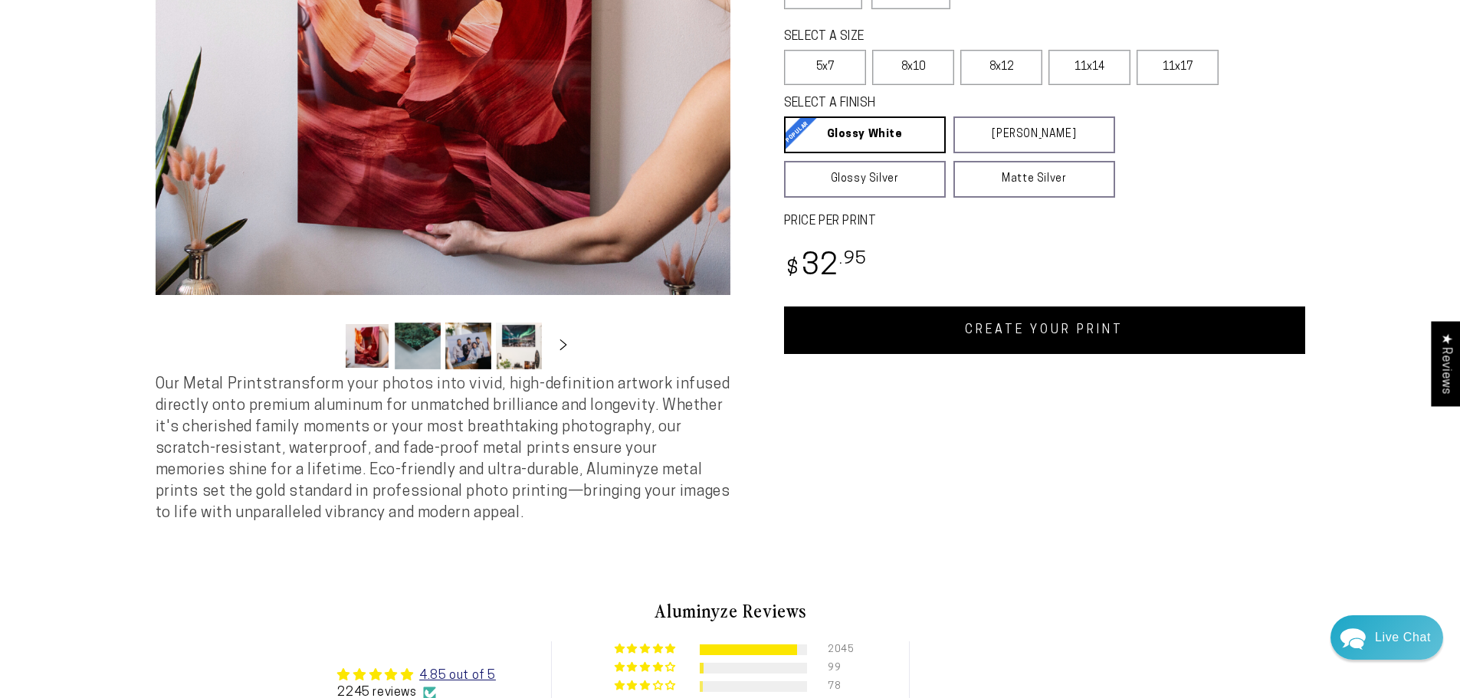
drag, startPoint x: 1124, startPoint y: 361, endPoint x: 1117, endPoint y: 344, distance: 18.2
click at [1124, 360] on div "Single Product 2313 reviews. 4.85 / 5.0 (2245) 2245 total reviews CHOOSE A SING…" at bounding box center [1018, 122] width 575 height 804
click at [1114, 332] on link "CREATE YOUR PRINT" at bounding box center [1044, 331] width 521 height 48
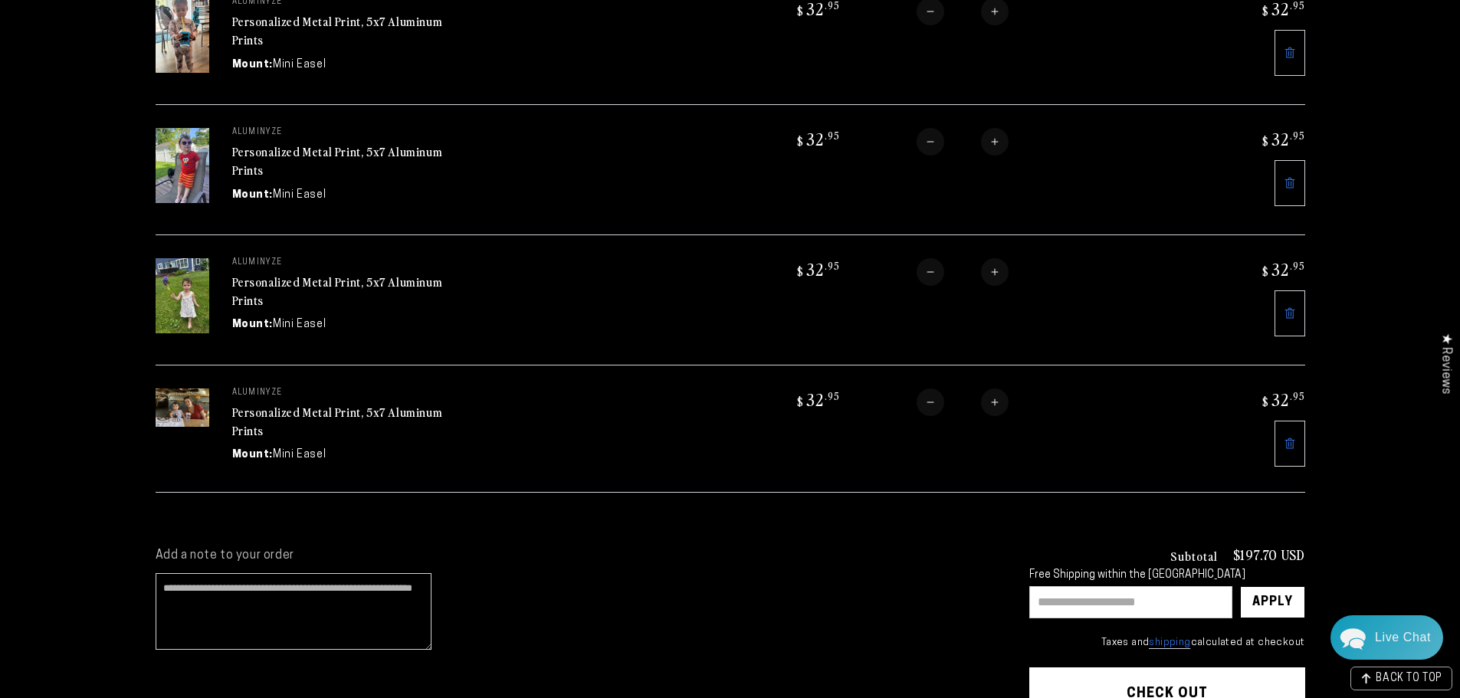
click at [1089, 597] on input "text" at bounding box center [1131, 602] width 203 height 32
type input "*"
type input "*******"
click at [1293, 609] on div "Apply" at bounding box center [1272, 602] width 65 height 32
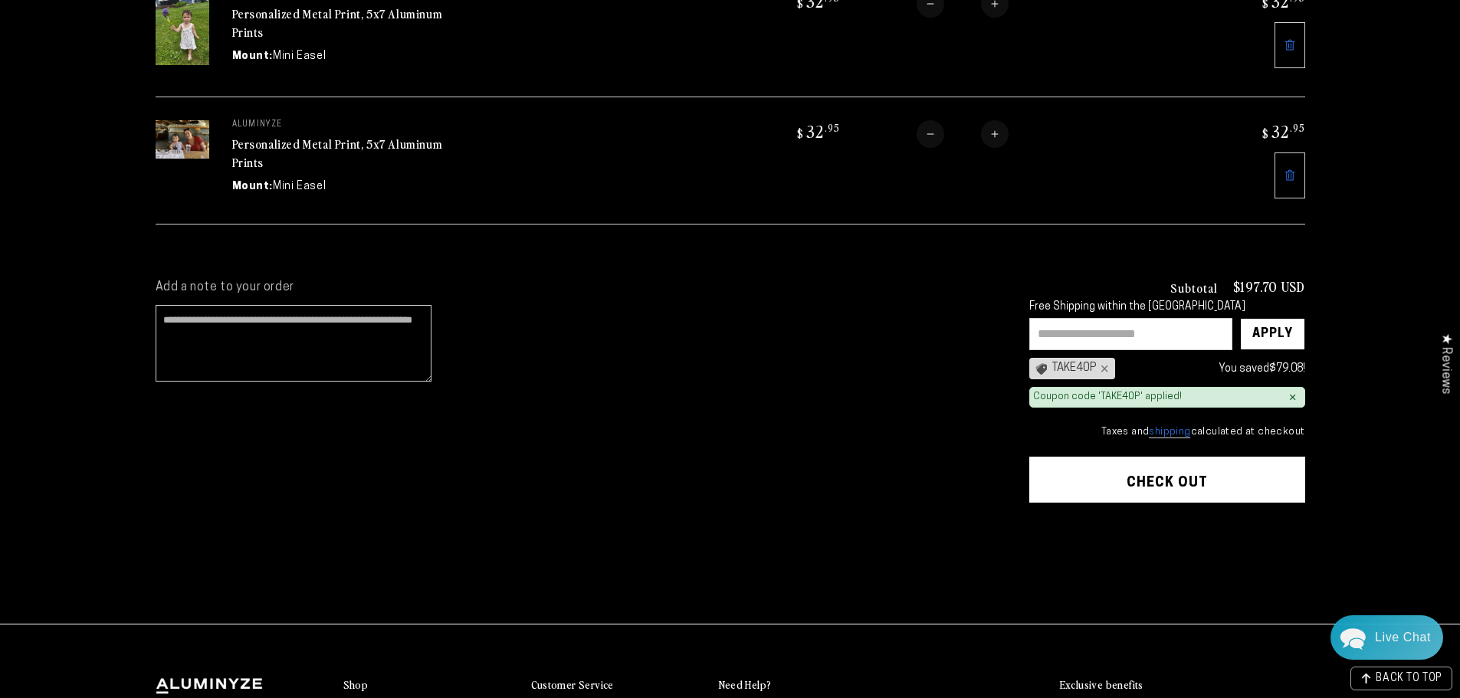
scroll to position [843, 0]
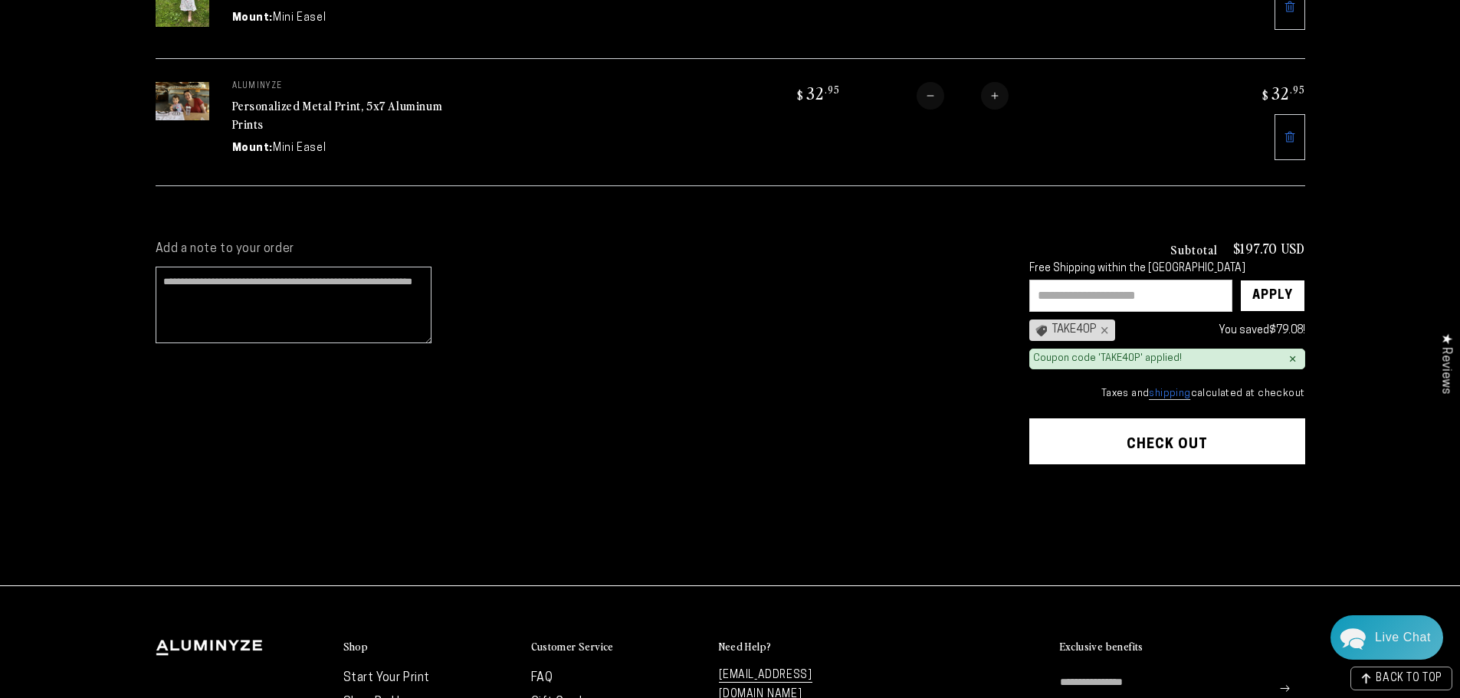
click at [1137, 435] on button "Check out" at bounding box center [1168, 442] width 276 height 46
